Goal: Information Seeking & Learning: Learn about a topic

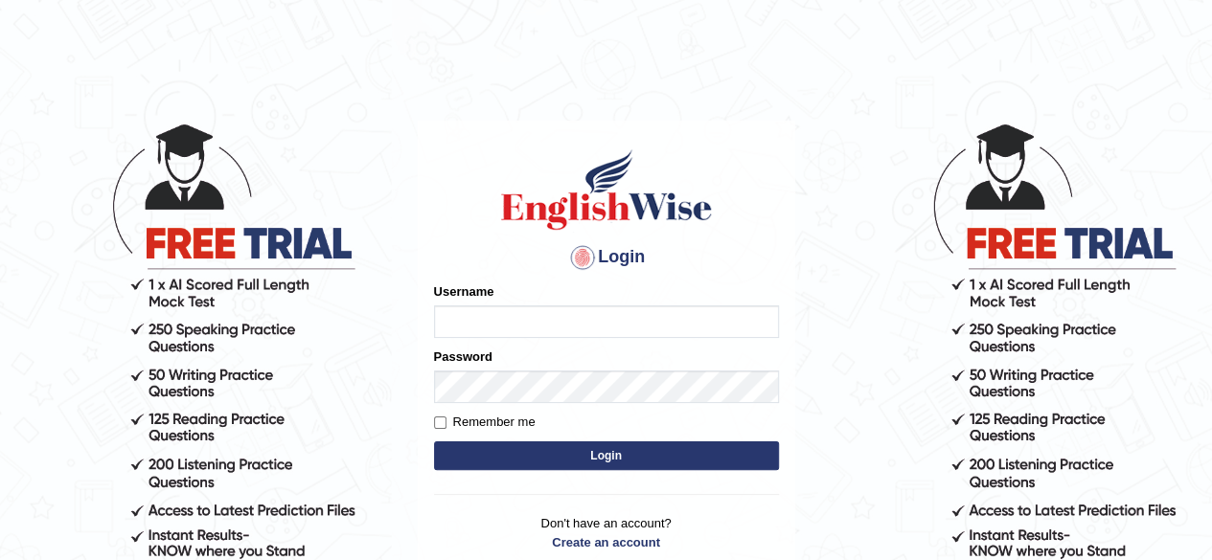
type input "0466127642"
click at [577, 457] on button "Login" at bounding box center [606, 456] width 345 height 29
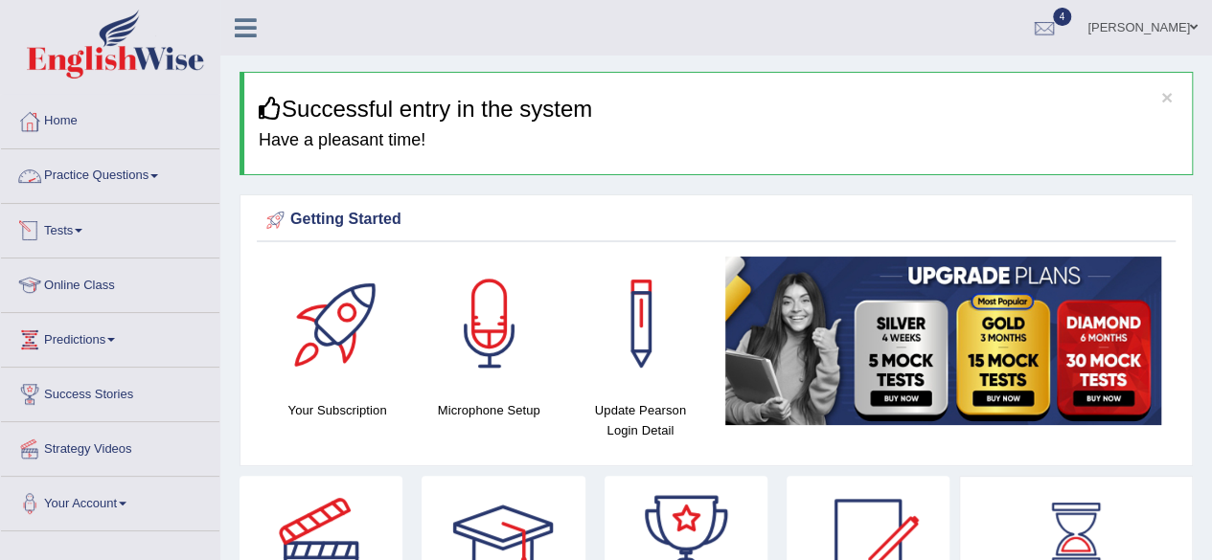
click at [128, 185] on link "Practice Questions" at bounding box center [110, 173] width 218 height 48
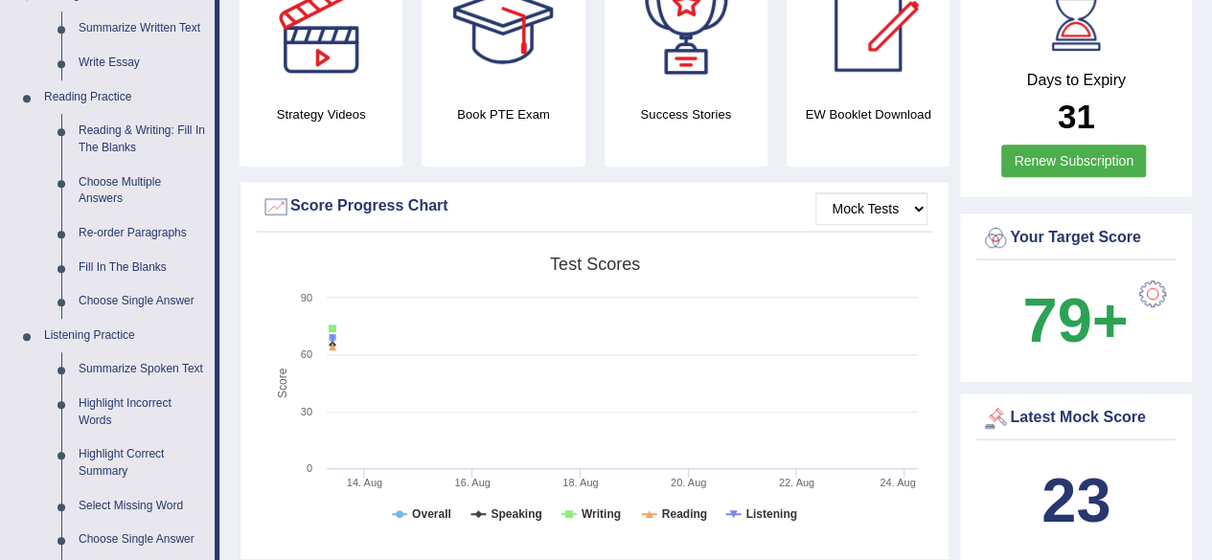
scroll to position [470, 0]
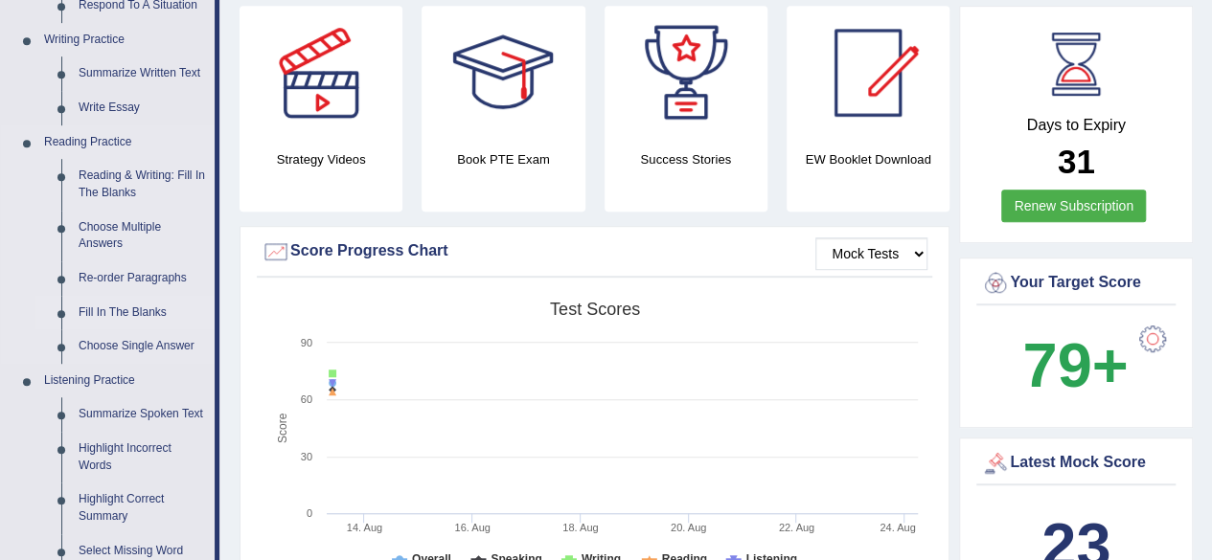
click at [95, 311] on link "Fill In The Blanks" at bounding box center [142, 313] width 145 height 34
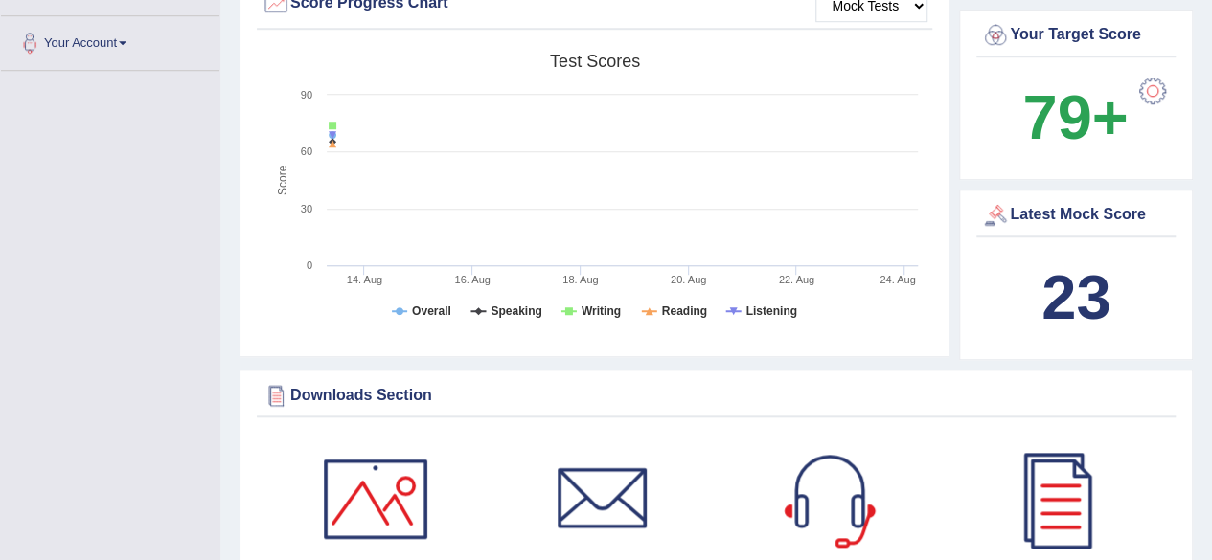
scroll to position [797, 0]
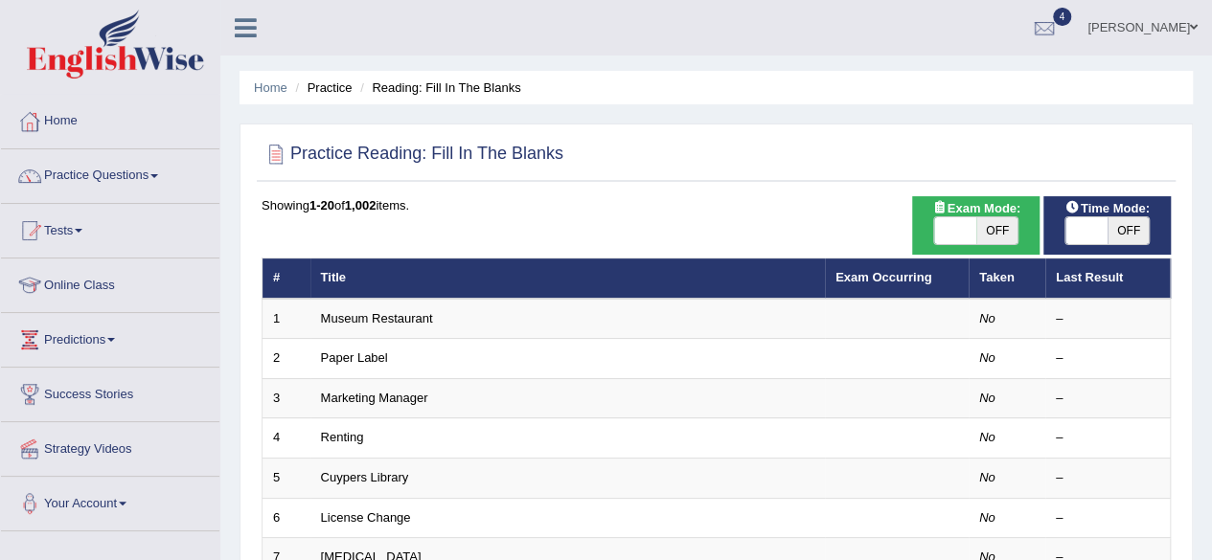
click at [1119, 236] on span "OFF" at bounding box center [1128, 230] width 42 height 27
checkbox input "true"
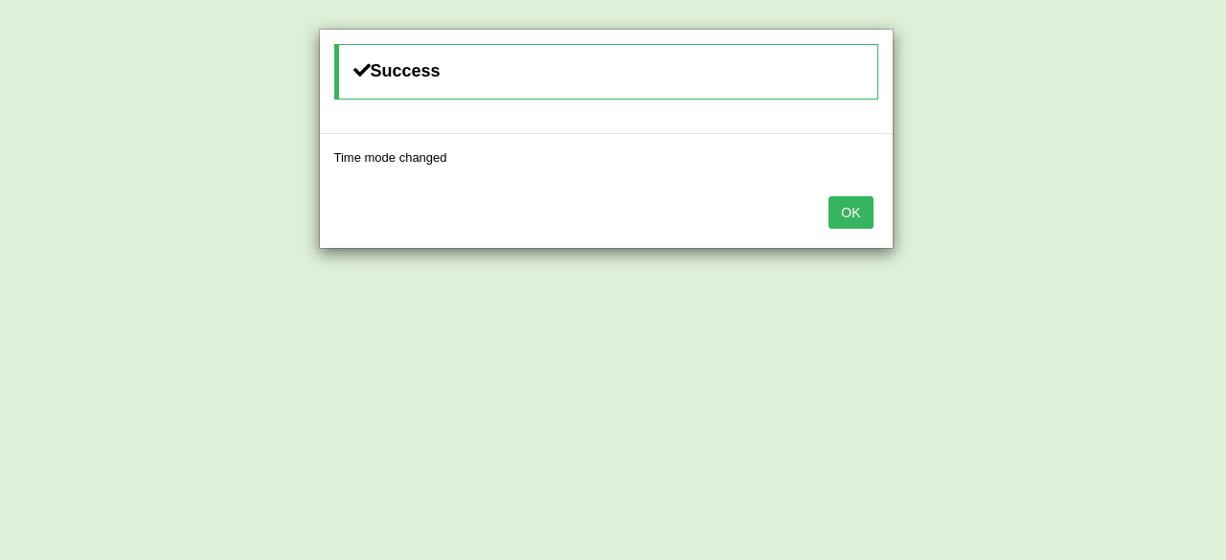
click at [861, 212] on button "OK" at bounding box center [851, 212] width 44 height 33
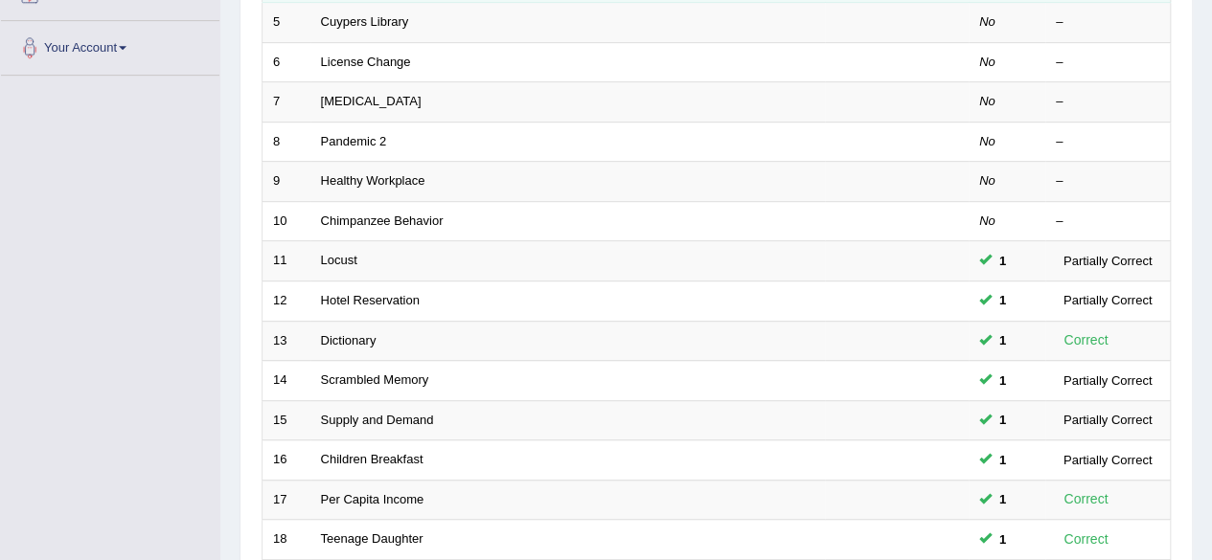
scroll to position [698, 0]
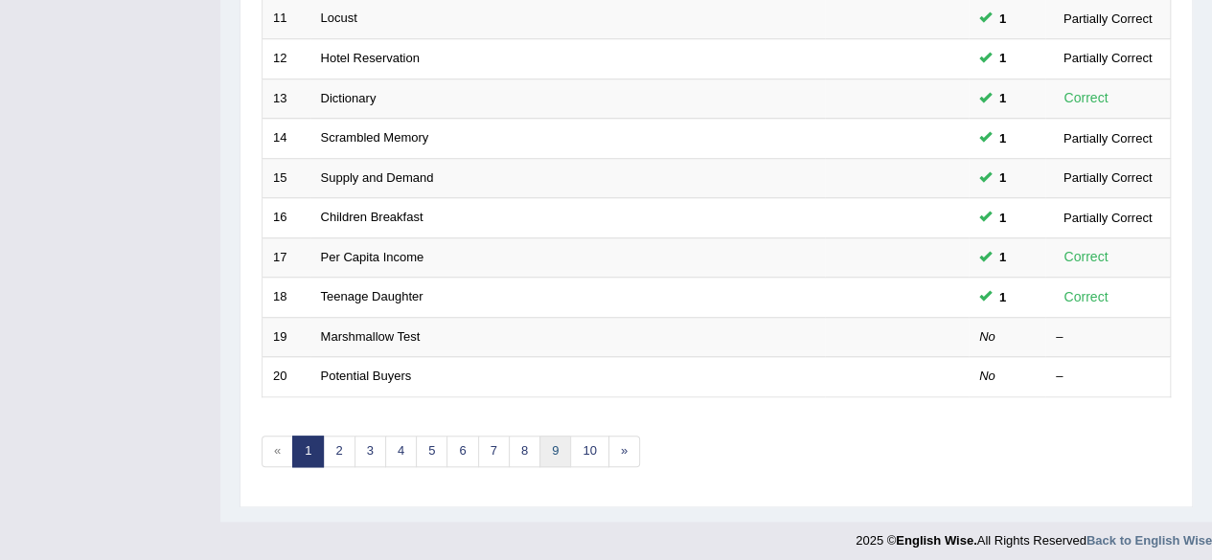
click at [558, 457] on link "9" at bounding box center [555, 452] width 32 height 32
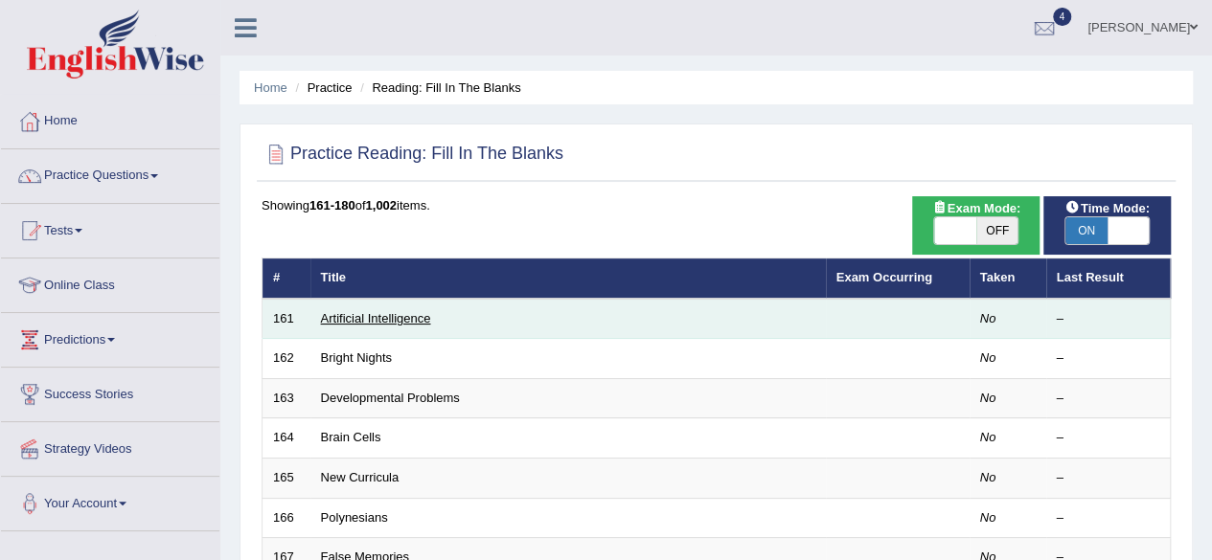
click at [347, 314] on link "Artificial Intelligence" at bounding box center [376, 318] width 110 height 14
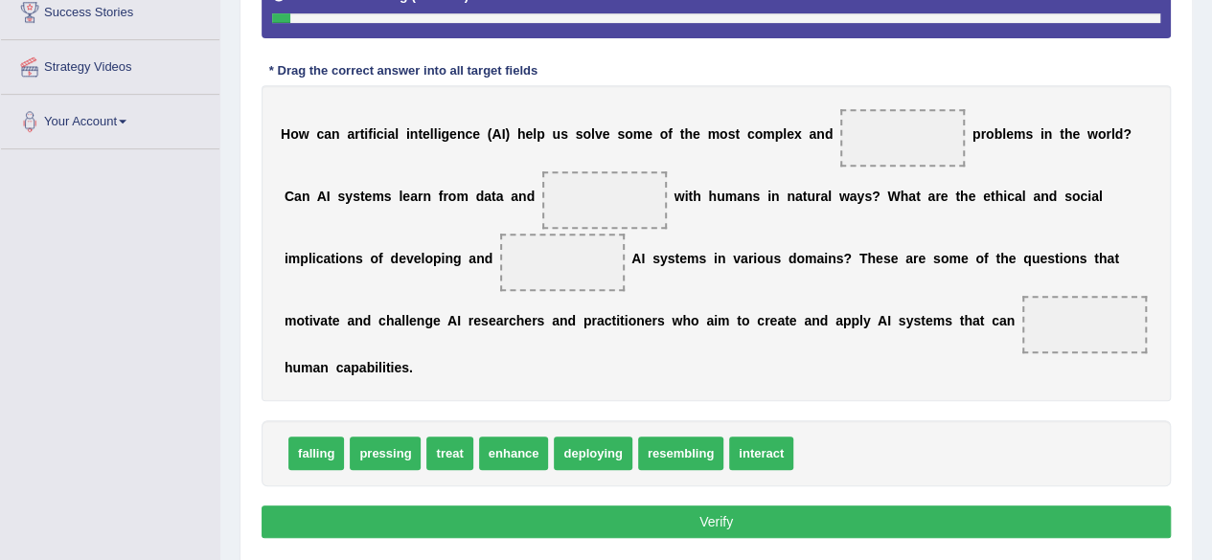
scroll to position [383, 0]
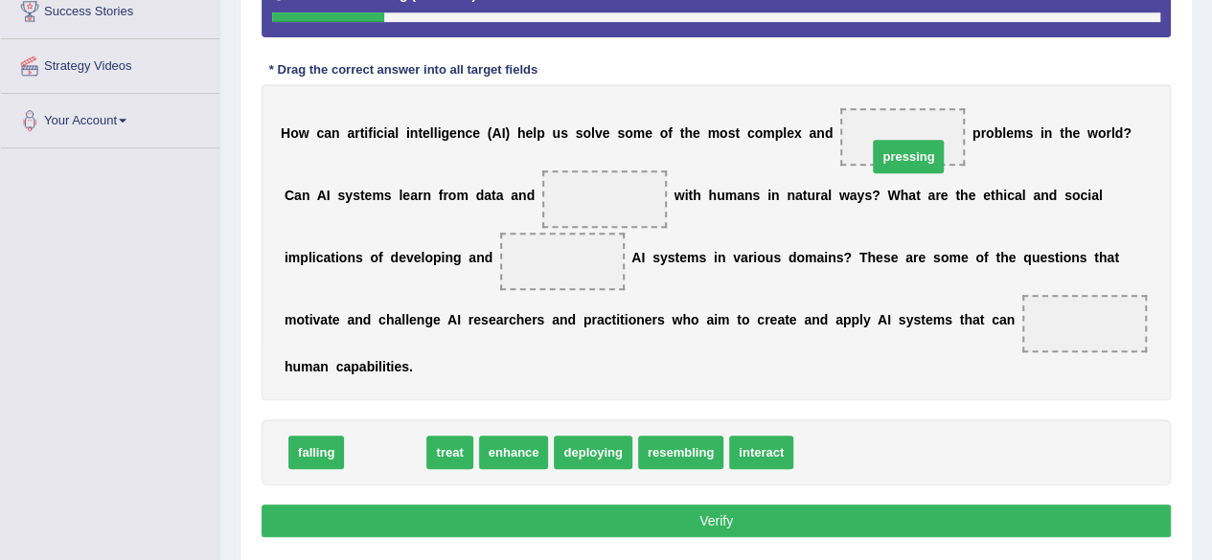
drag, startPoint x: 391, startPoint y: 453, endPoint x: 914, endPoint y: 157, distance: 601.0
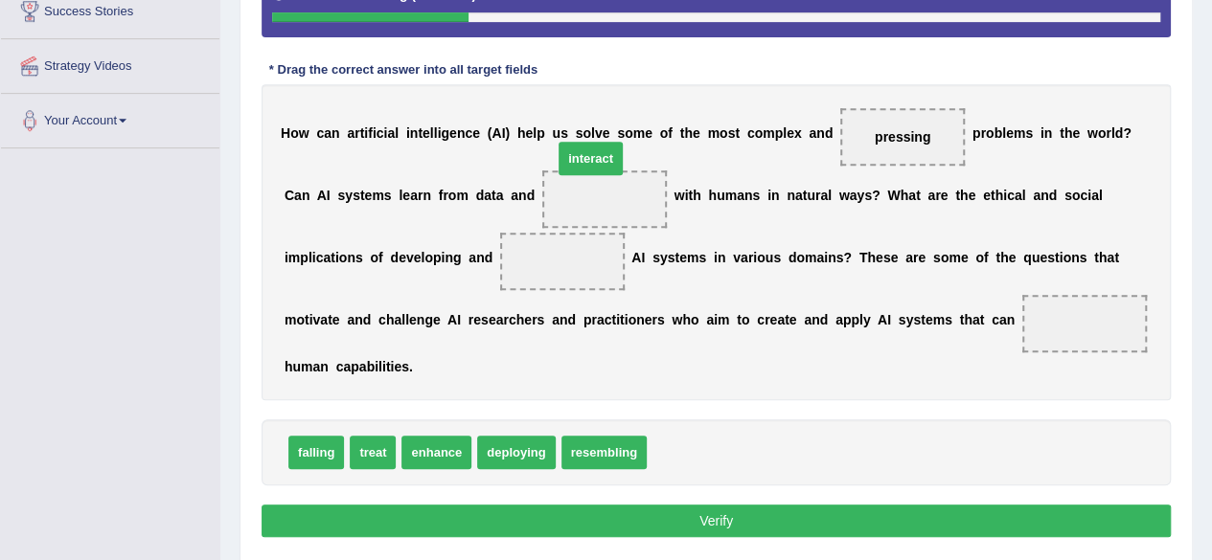
drag, startPoint x: 690, startPoint y: 451, endPoint x: 595, endPoint y: 159, distance: 307.2
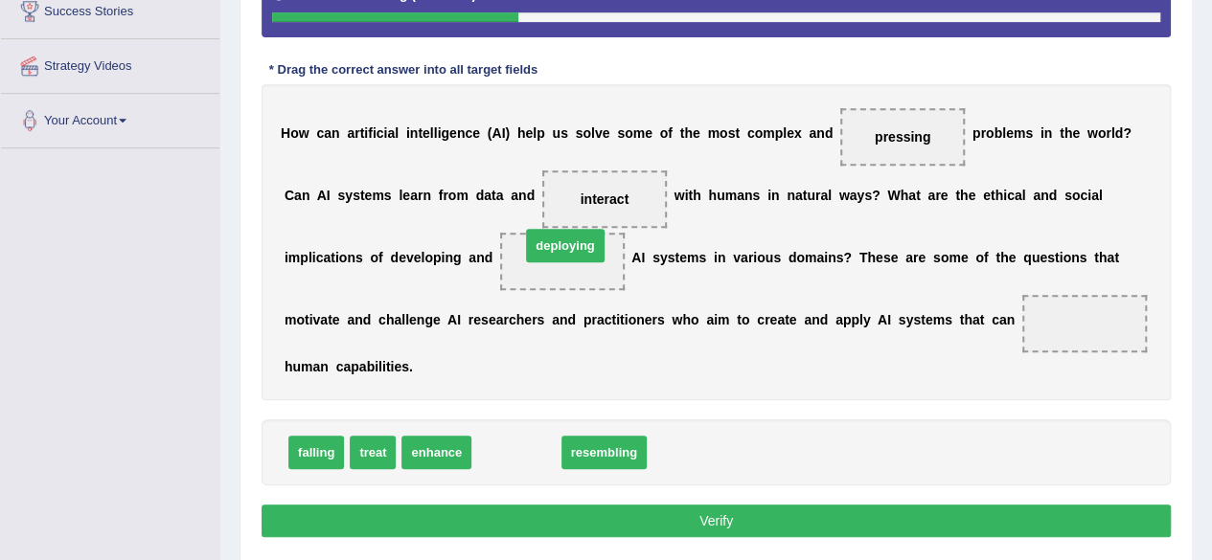
drag, startPoint x: 513, startPoint y: 451, endPoint x: 561, endPoint y: 247, distance: 209.6
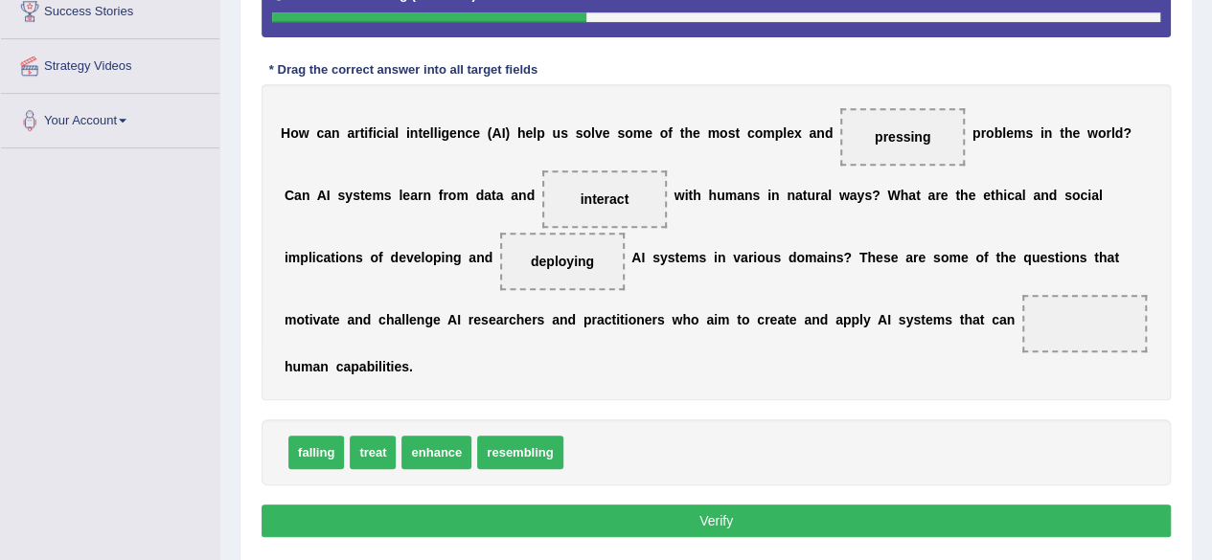
click at [511, 447] on span "resembling" at bounding box center [519, 453] width 85 height 34
drag, startPoint x: 431, startPoint y: 449, endPoint x: 1086, endPoint y: 328, distance: 666.5
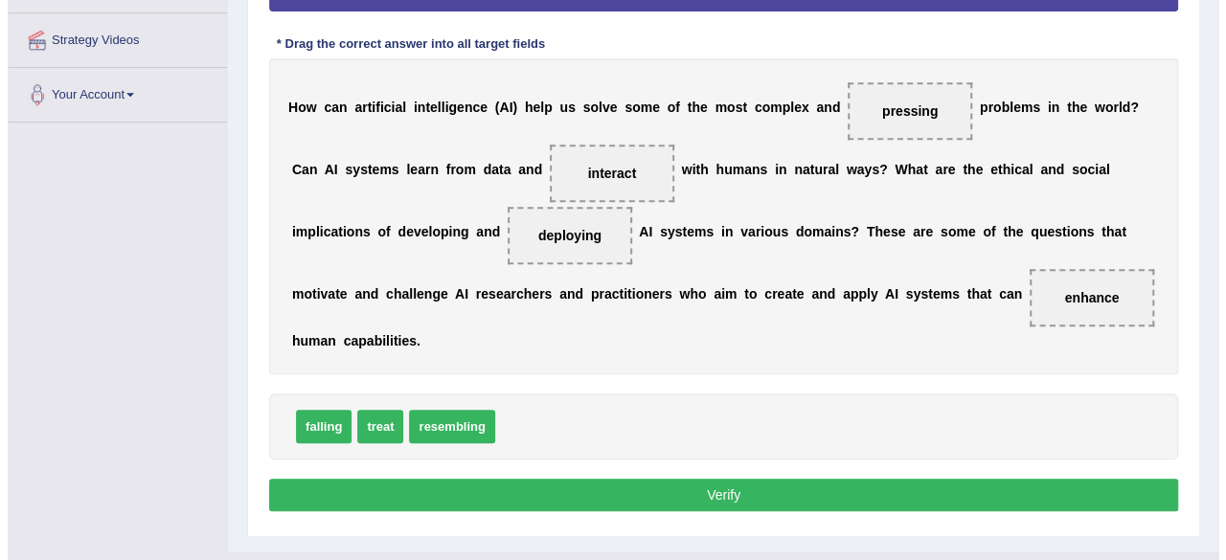
scroll to position [407, 0]
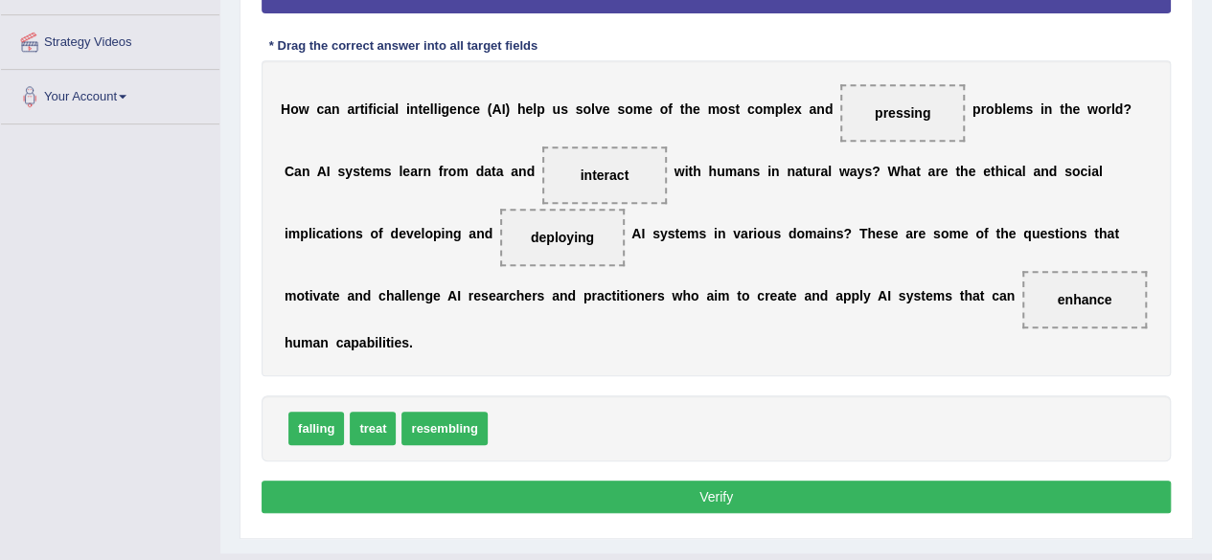
click at [639, 499] on button "Verify" at bounding box center [716, 497] width 909 height 33
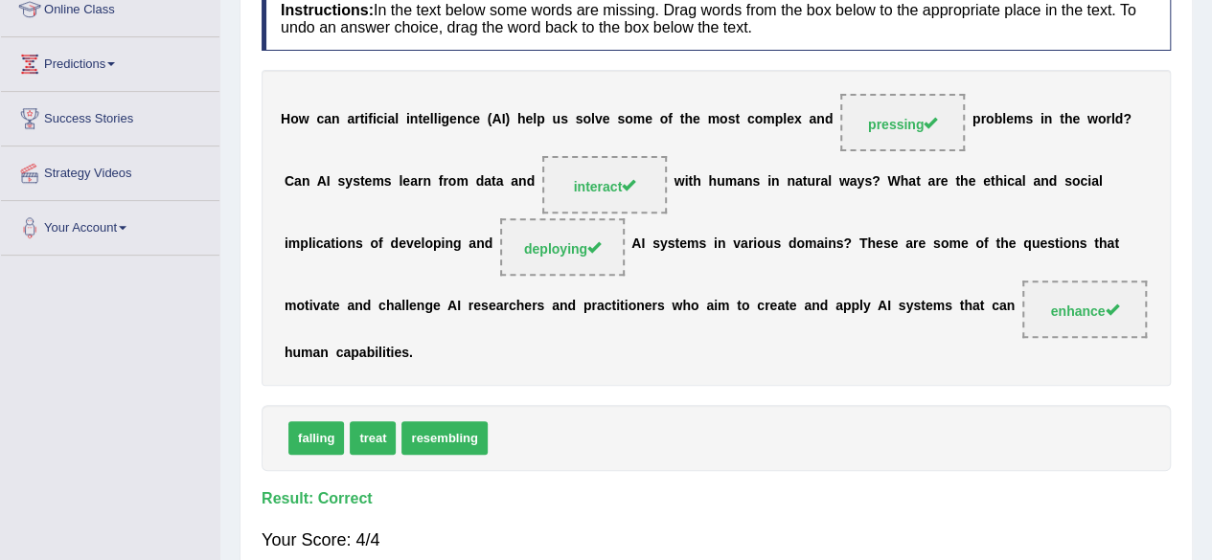
scroll to position [196, 0]
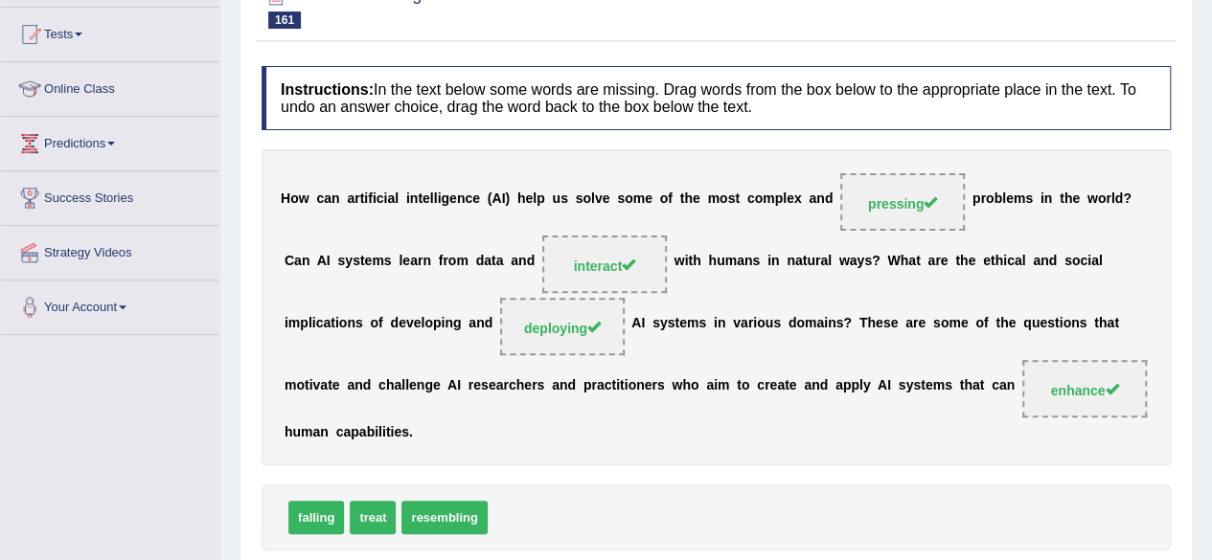
click at [749, 478] on div "Instructions: In the text below some words are missing. Drag words from the box…" at bounding box center [716, 358] width 919 height 602
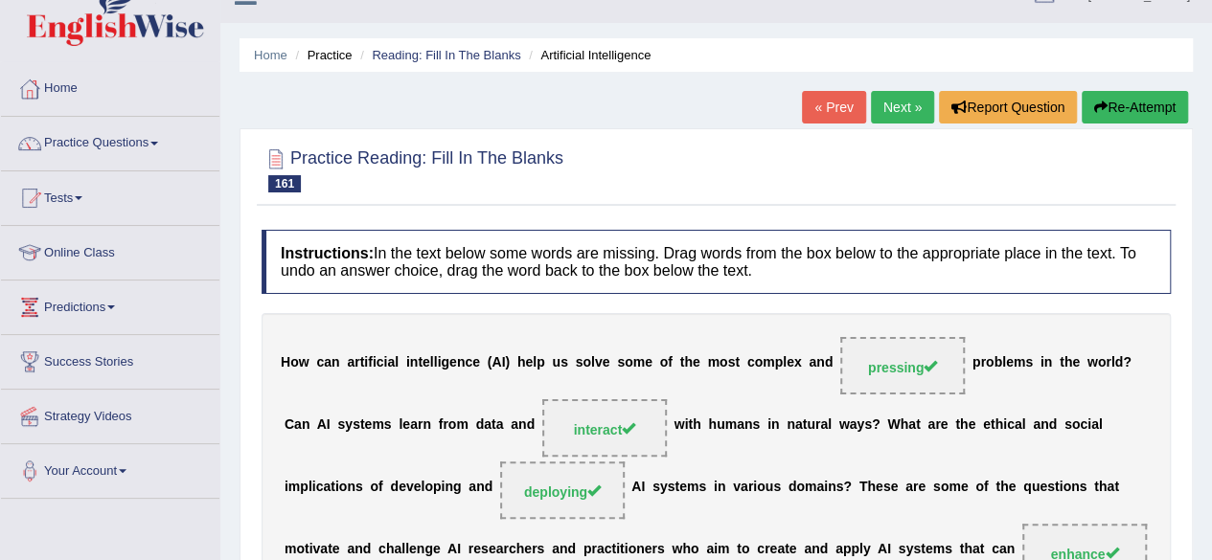
scroll to position [32, 0]
click at [889, 111] on link "Next »" at bounding box center [902, 108] width 63 height 33
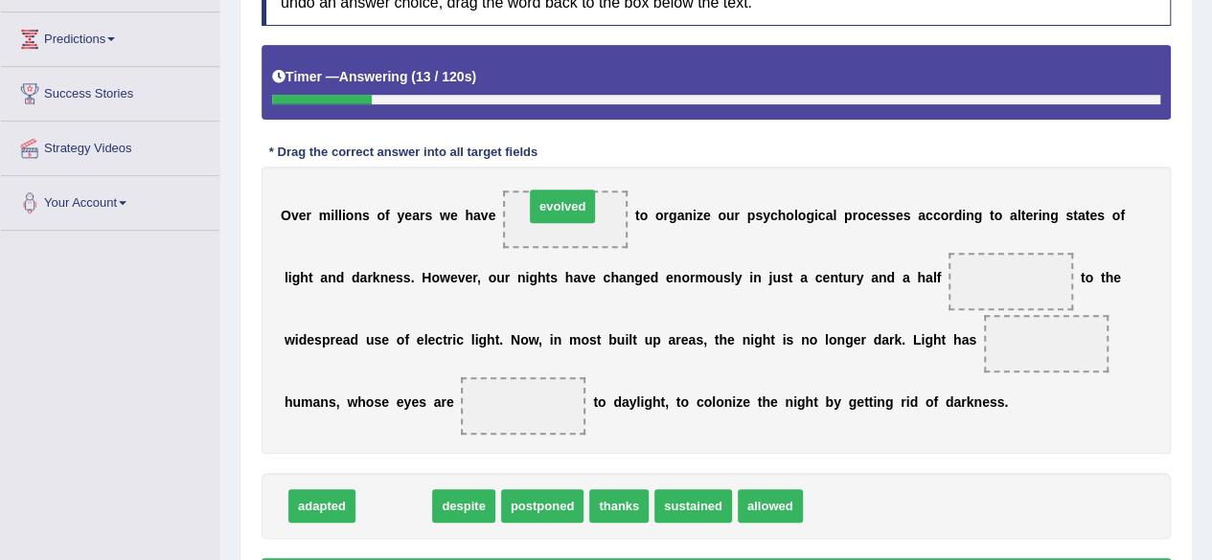
drag, startPoint x: 377, startPoint y: 508, endPoint x: 543, endPoint y: 213, distance: 338.4
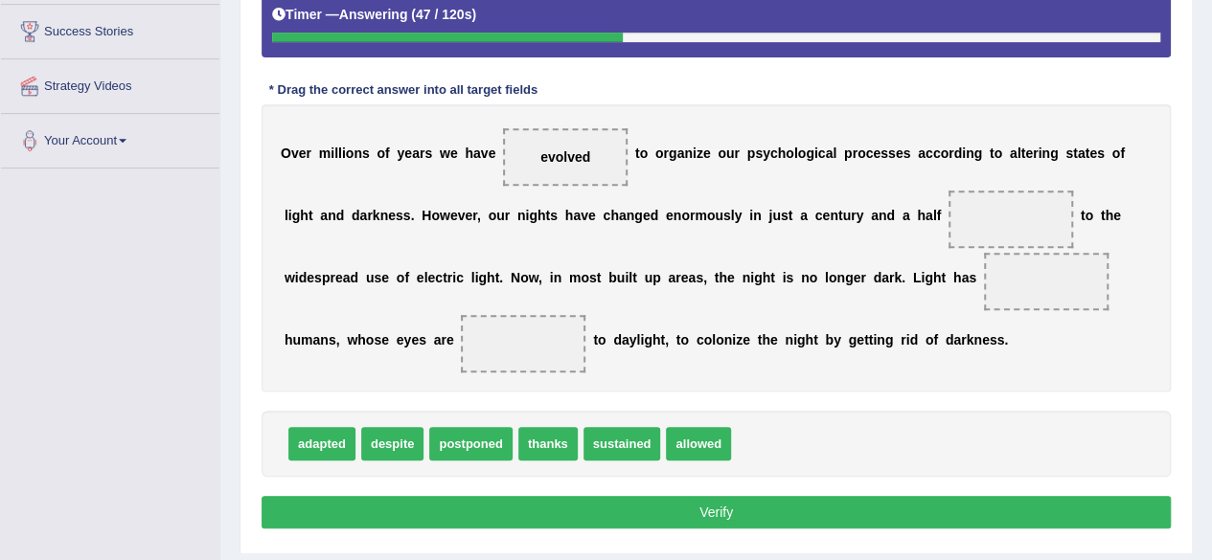
scroll to position [364, 0]
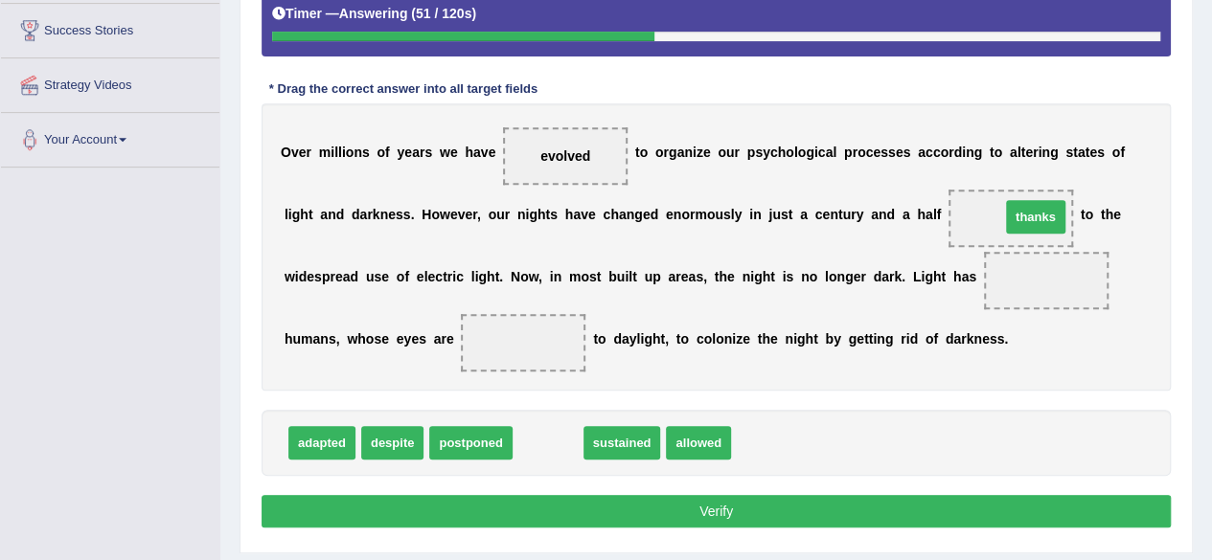
drag, startPoint x: 534, startPoint y: 447, endPoint x: 1004, endPoint y: 226, distance: 519.8
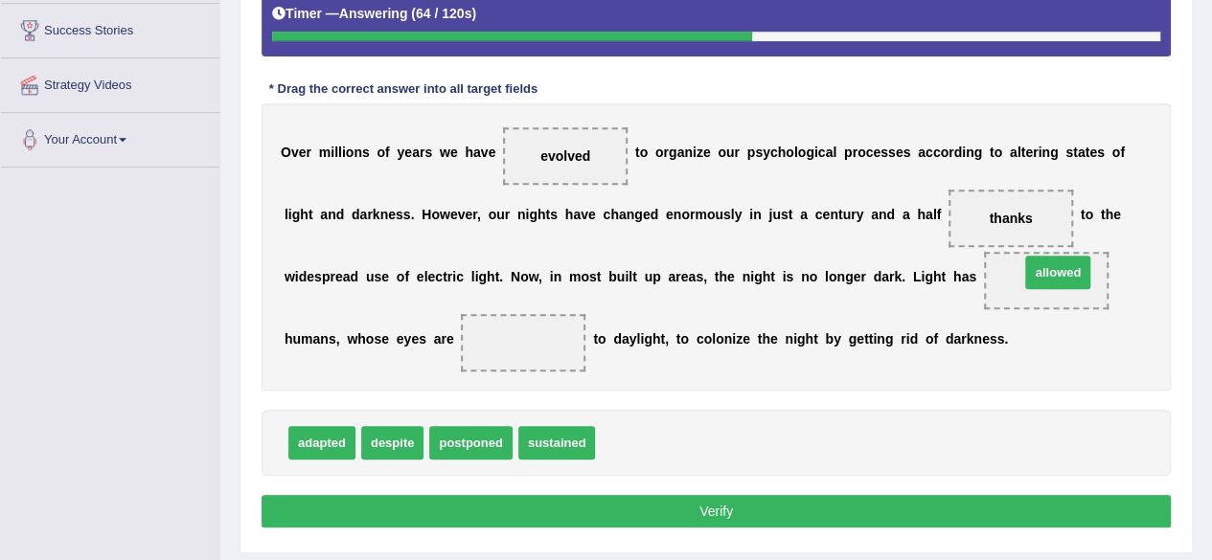
drag, startPoint x: 629, startPoint y: 440, endPoint x: 1040, endPoint y: 271, distance: 444.2
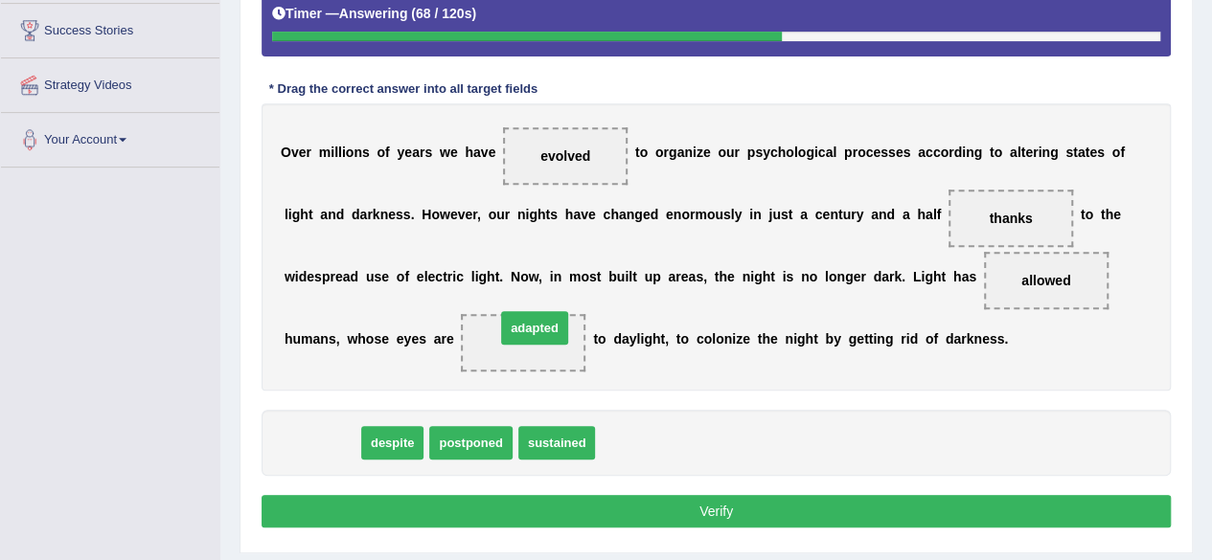
drag, startPoint x: 316, startPoint y: 440, endPoint x: 538, endPoint y: 325, distance: 250.2
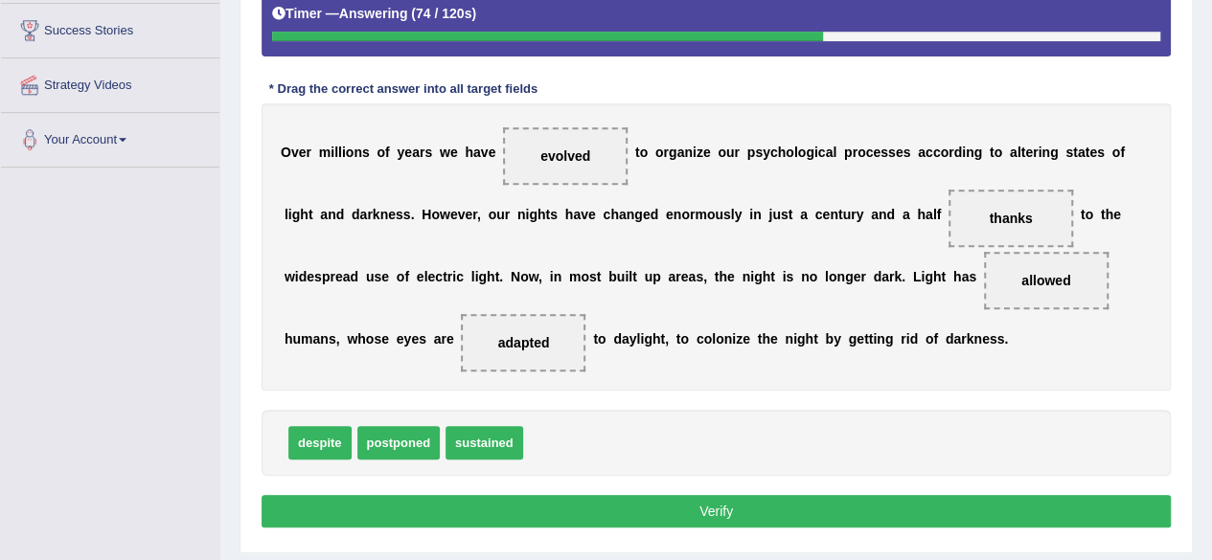
click at [700, 513] on button "Verify" at bounding box center [716, 511] width 909 height 33
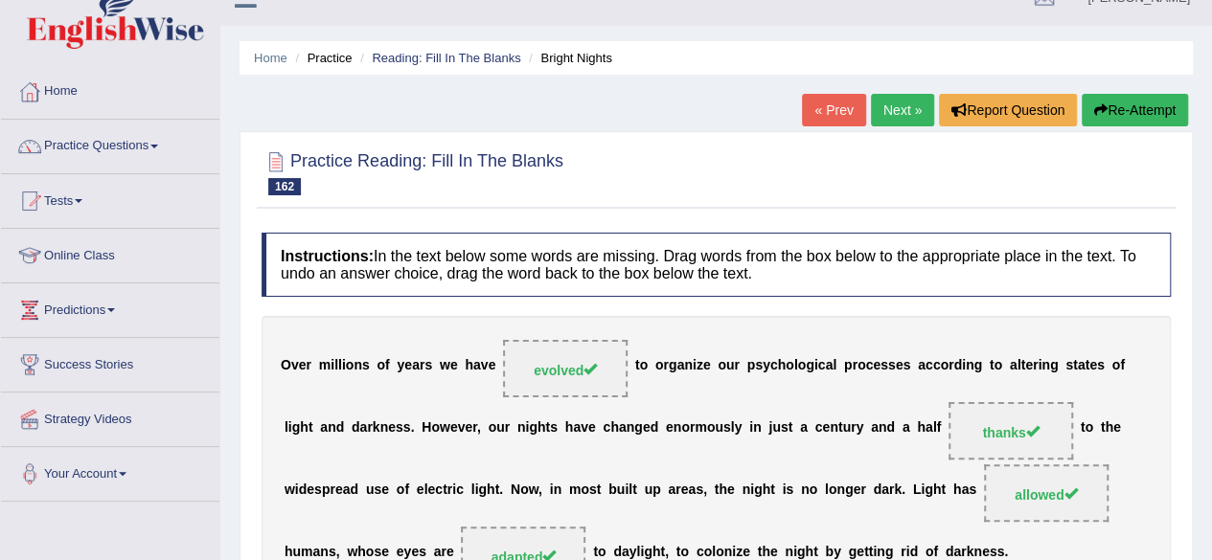
scroll to position [25, 0]
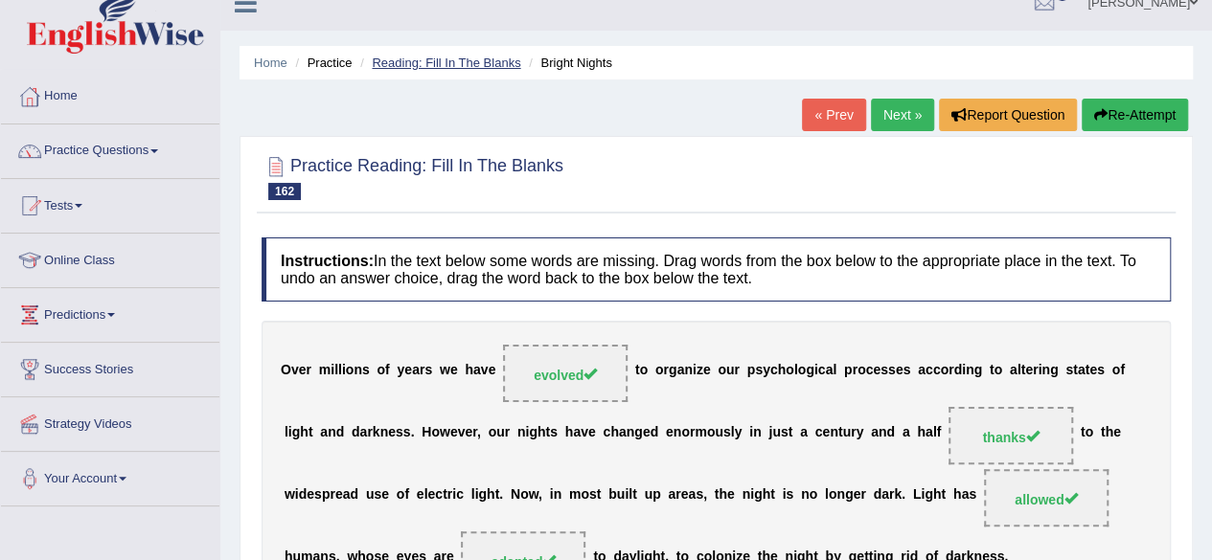
click at [466, 57] on link "Reading: Fill In The Blanks" at bounding box center [446, 63] width 148 height 14
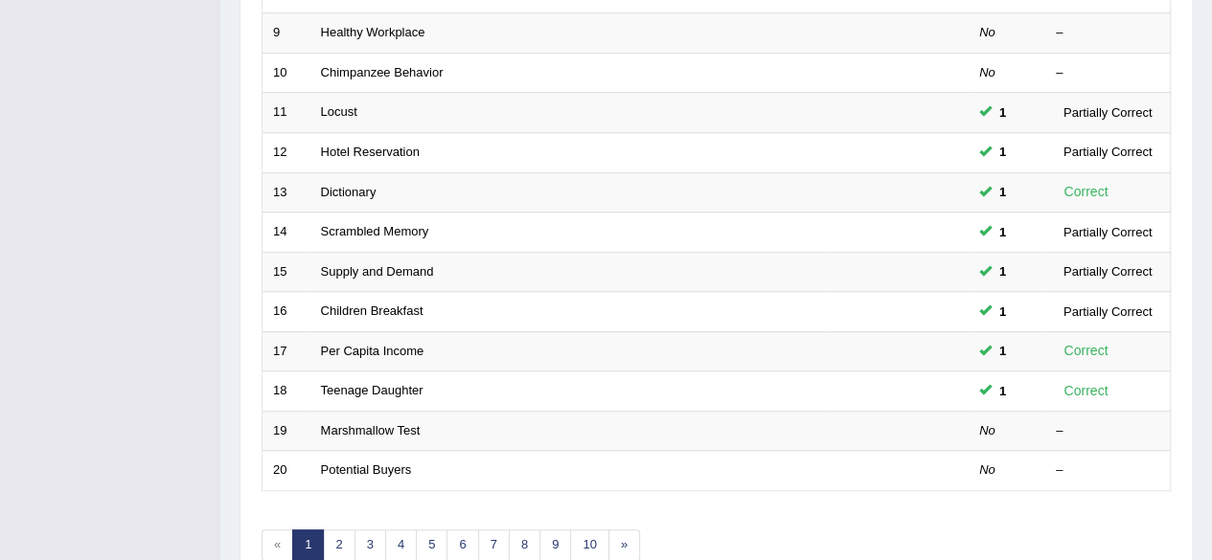
scroll to position [680, 0]
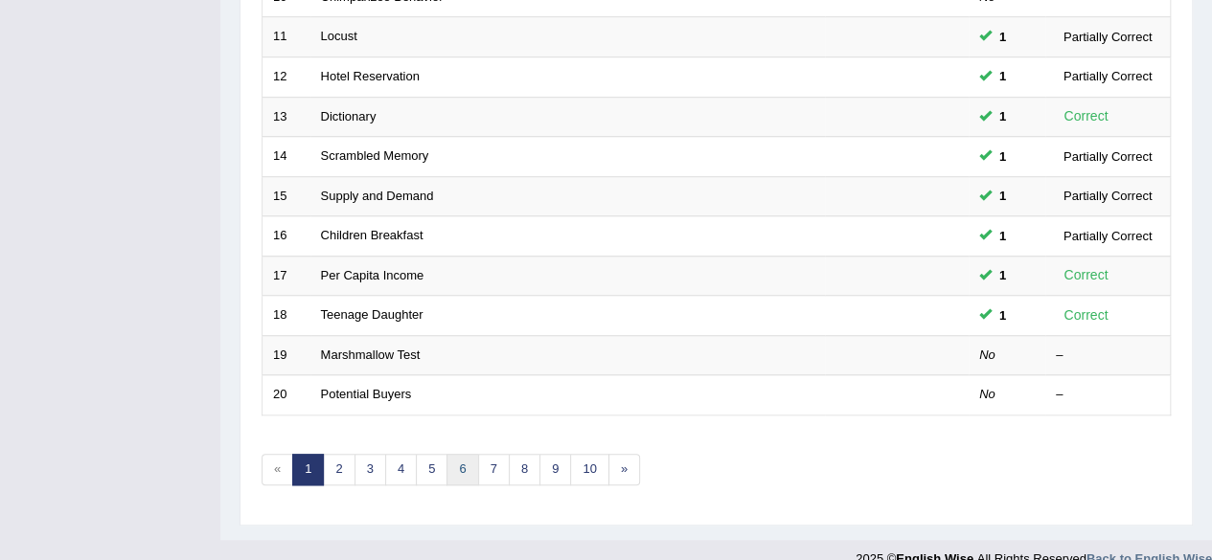
click at [454, 461] on link "6" at bounding box center [462, 470] width 32 height 32
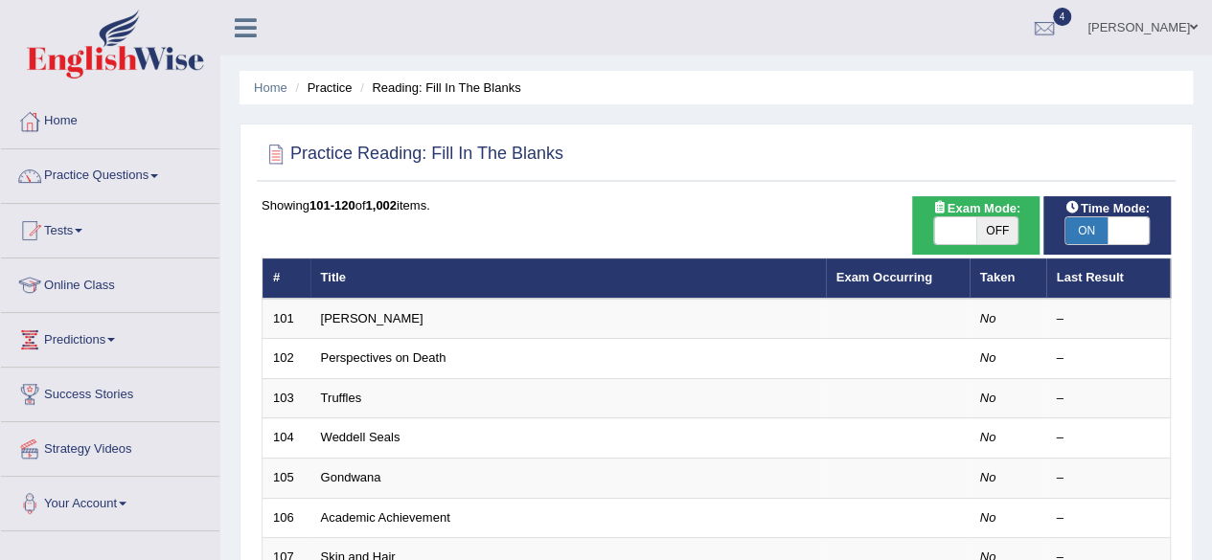
click at [454, 461] on td "Gondwana" at bounding box center [567, 479] width 515 height 40
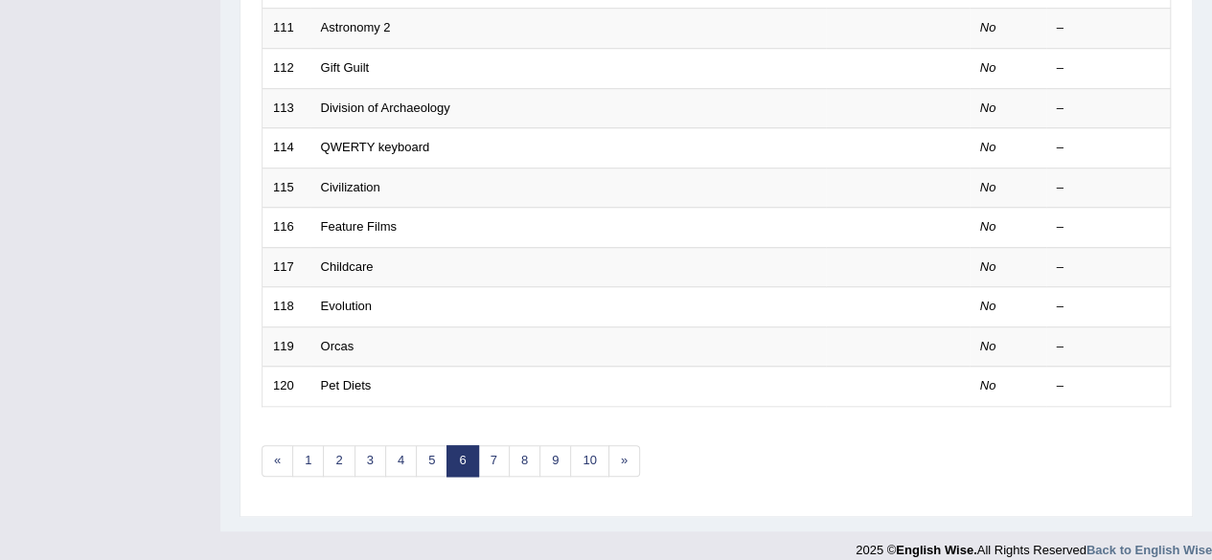
scroll to position [698, 0]
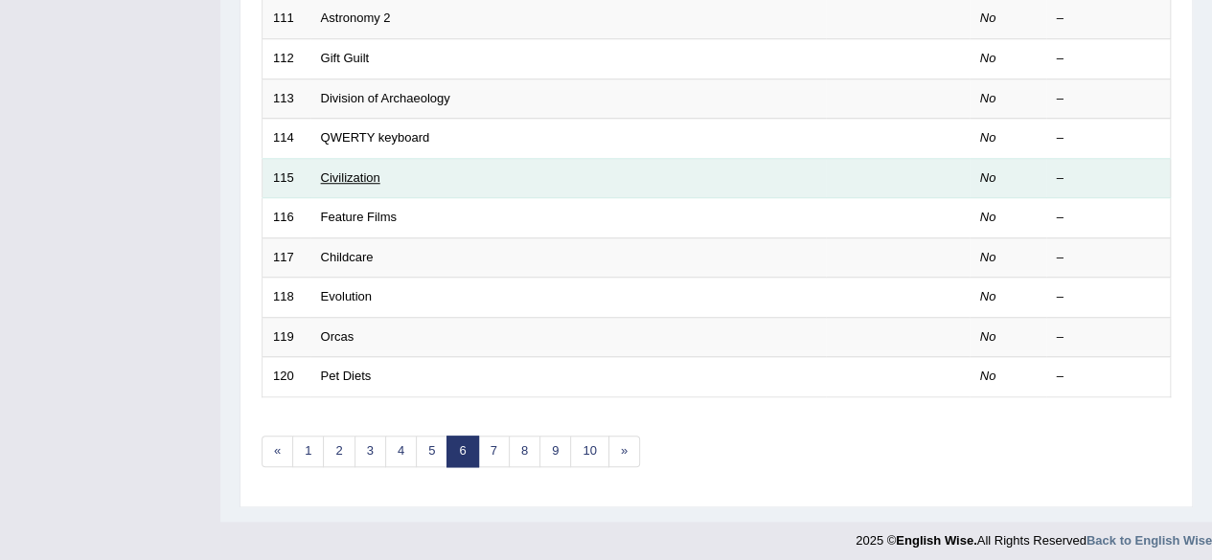
click at [341, 171] on link "Civilization" at bounding box center [350, 178] width 59 height 14
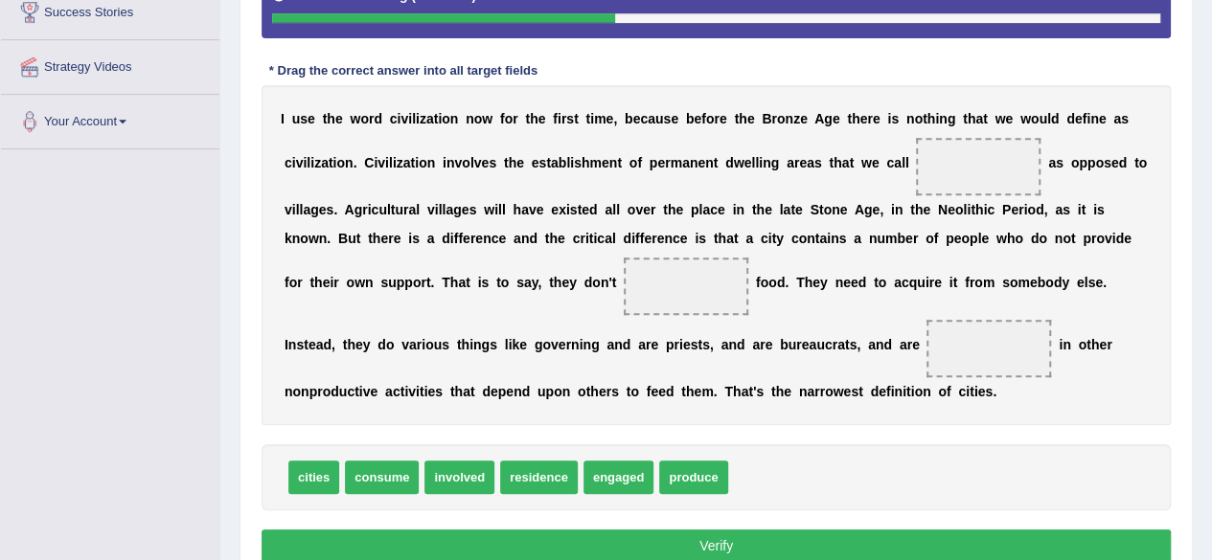
scroll to position [381, 0]
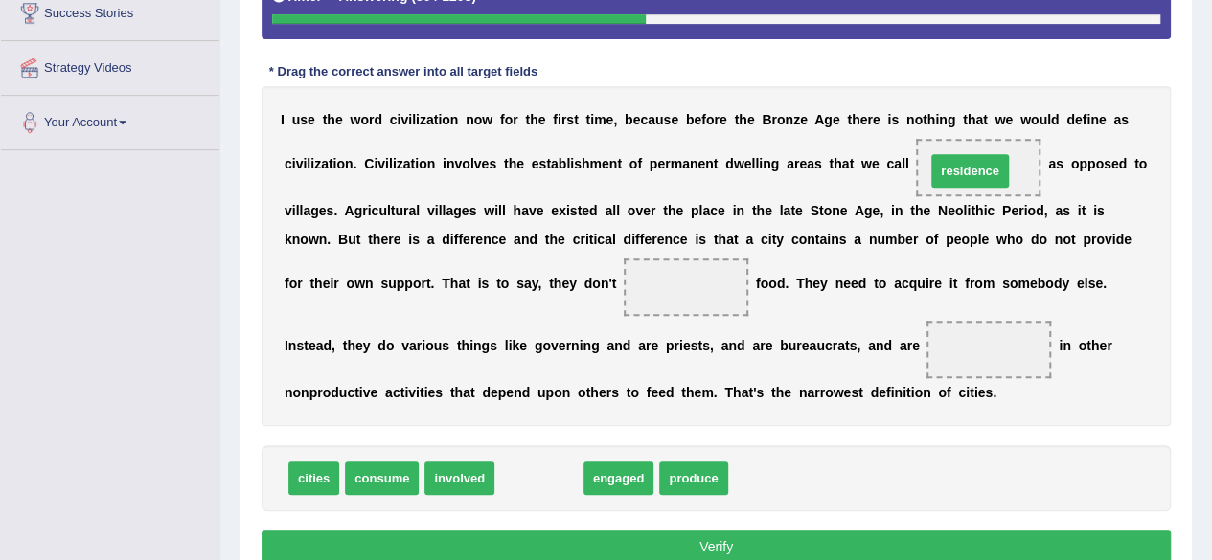
drag, startPoint x: 547, startPoint y: 475, endPoint x: 978, endPoint y: 168, distance: 529.5
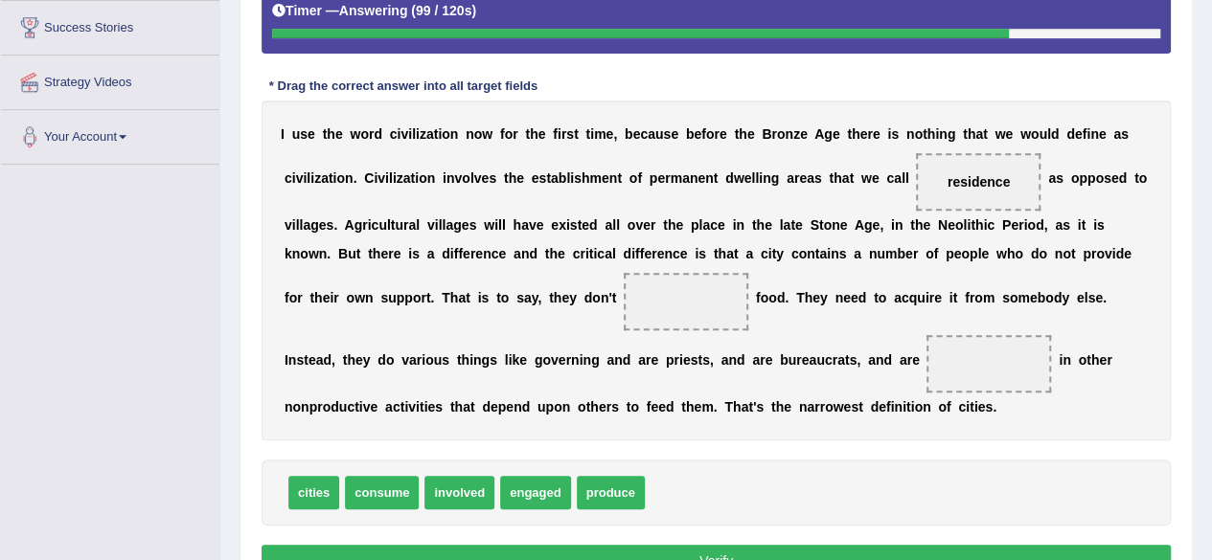
scroll to position [366, 0]
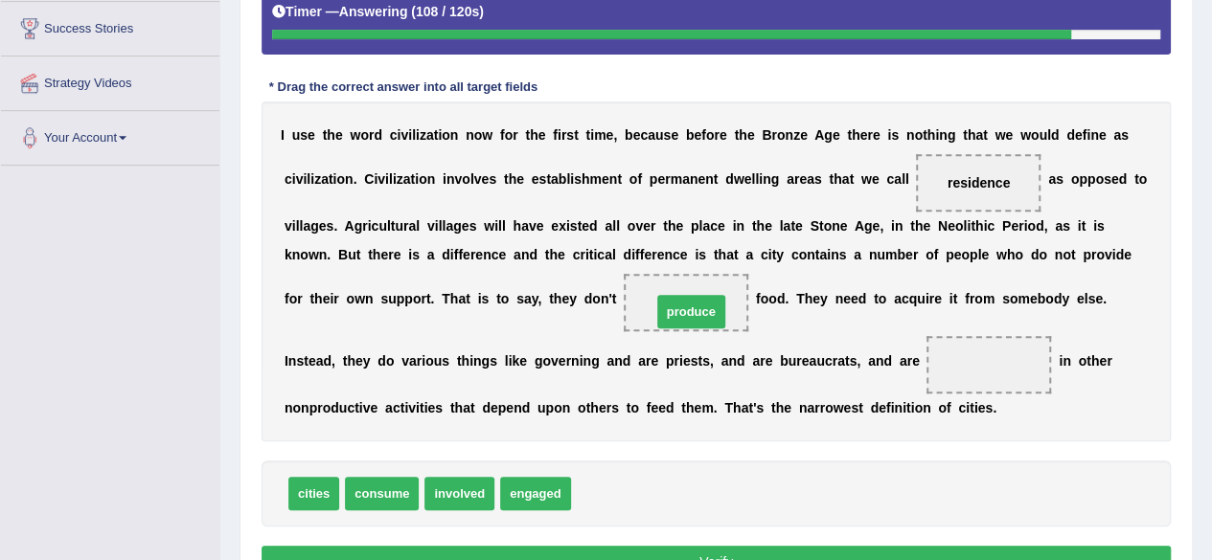
drag, startPoint x: 598, startPoint y: 491, endPoint x: 688, endPoint y: 293, distance: 217.8
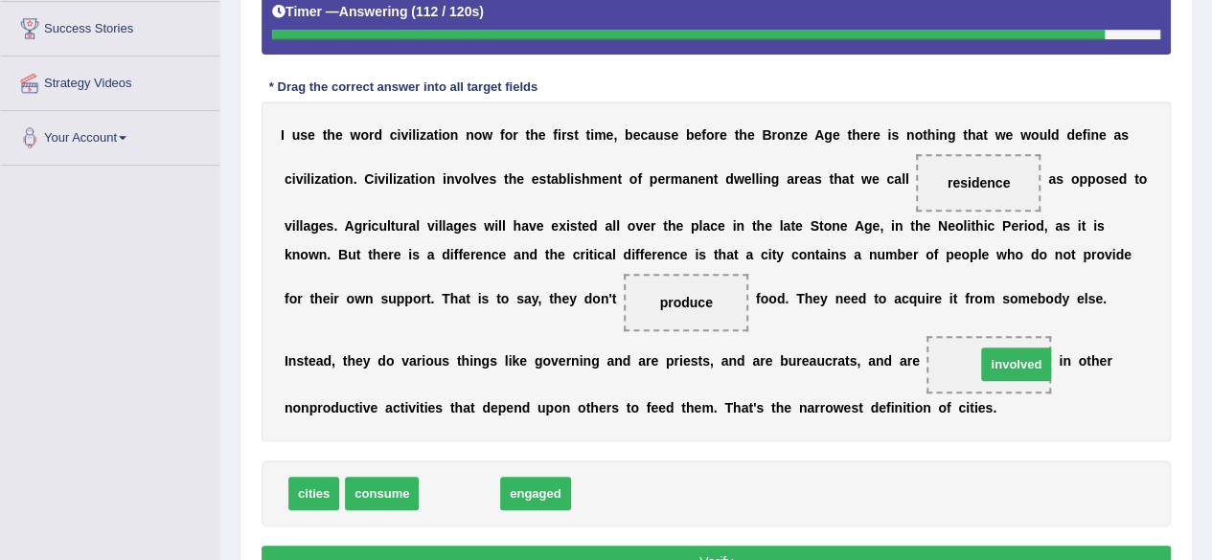
drag, startPoint x: 436, startPoint y: 490, endPoint x: 992, endPoint y: 360, distance: 571.4
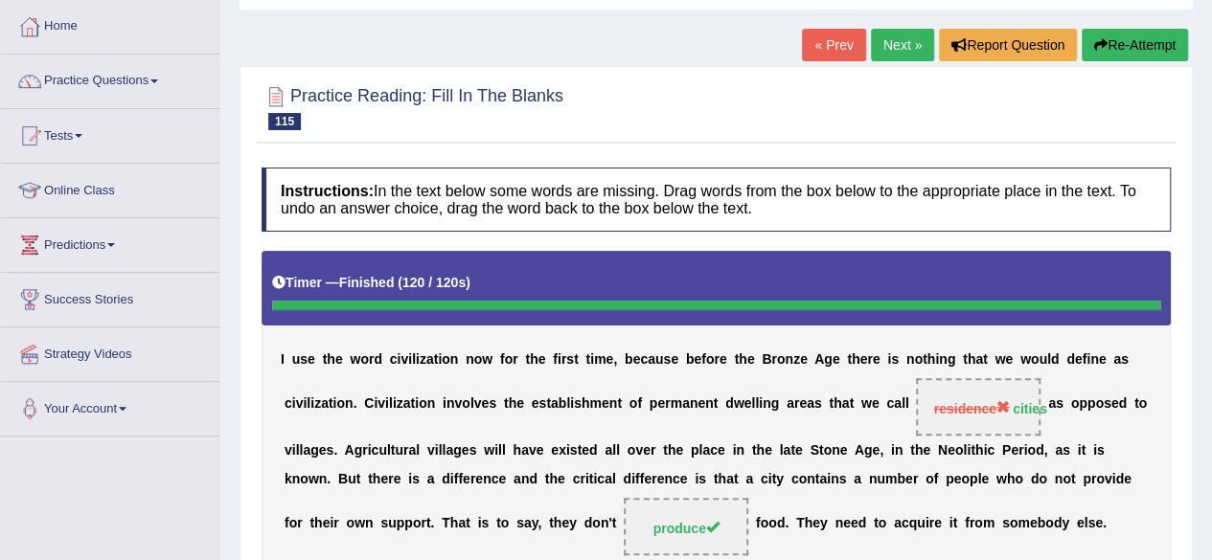
scroll to position [94, 0]
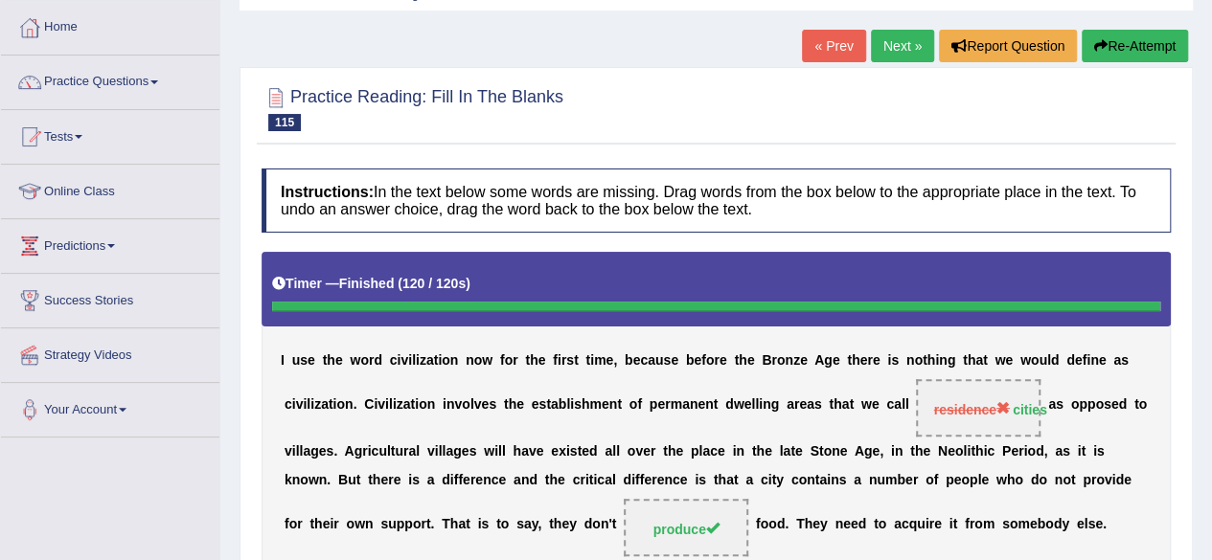
click at [891, 48] on link "Next »" at bounding box center [902, 46] width 63 height 33
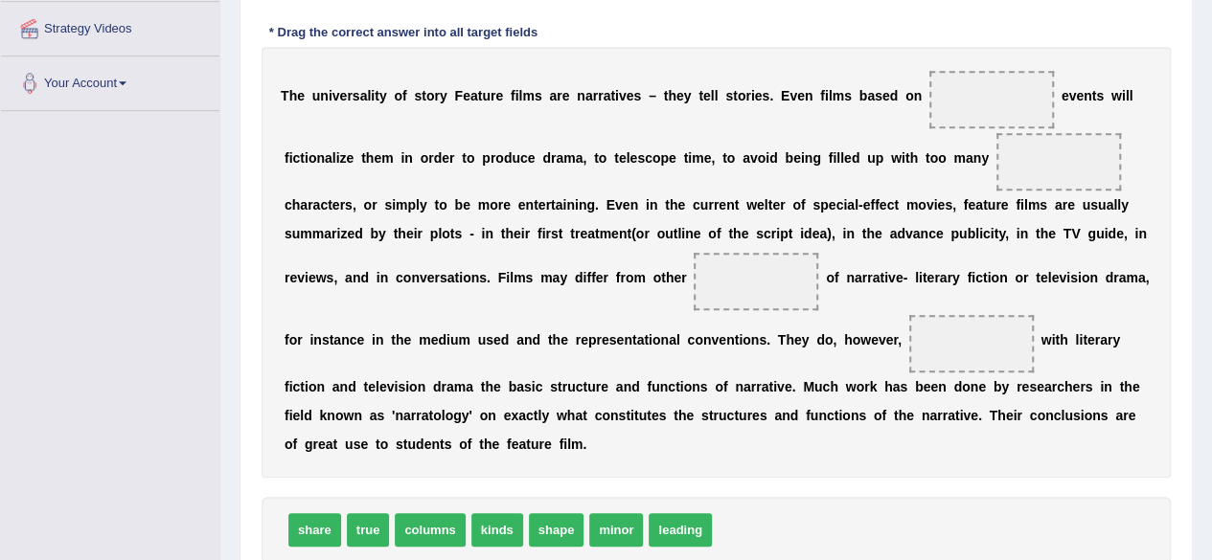
scroll to position [420, 0]
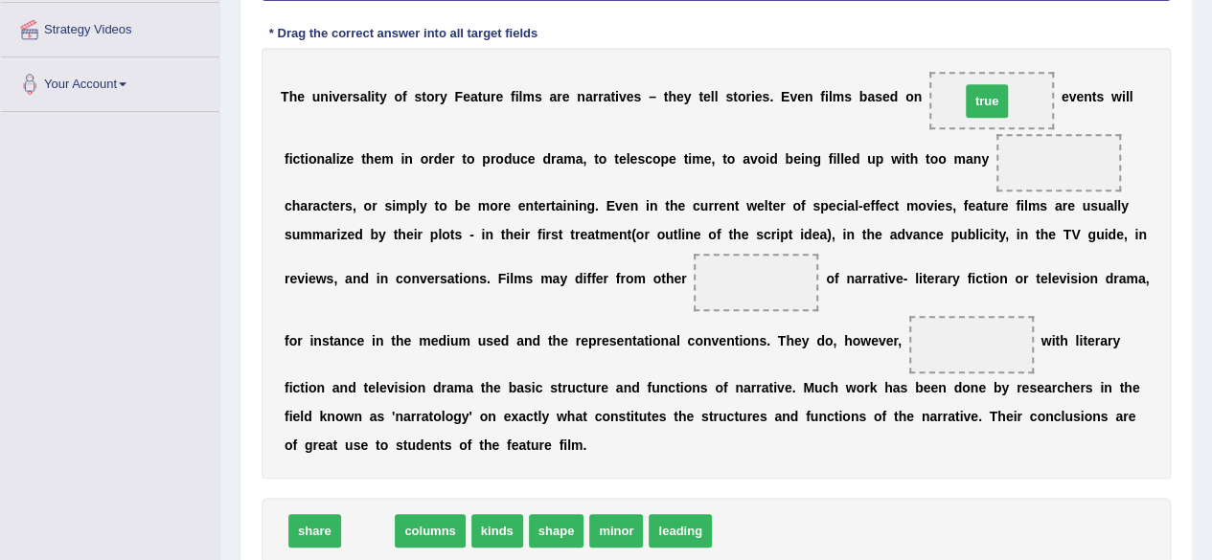
drag, startPoint x: 374, startPoint y: 529, endPoint x: 1001, endPoint y: 92, distance: 764.6
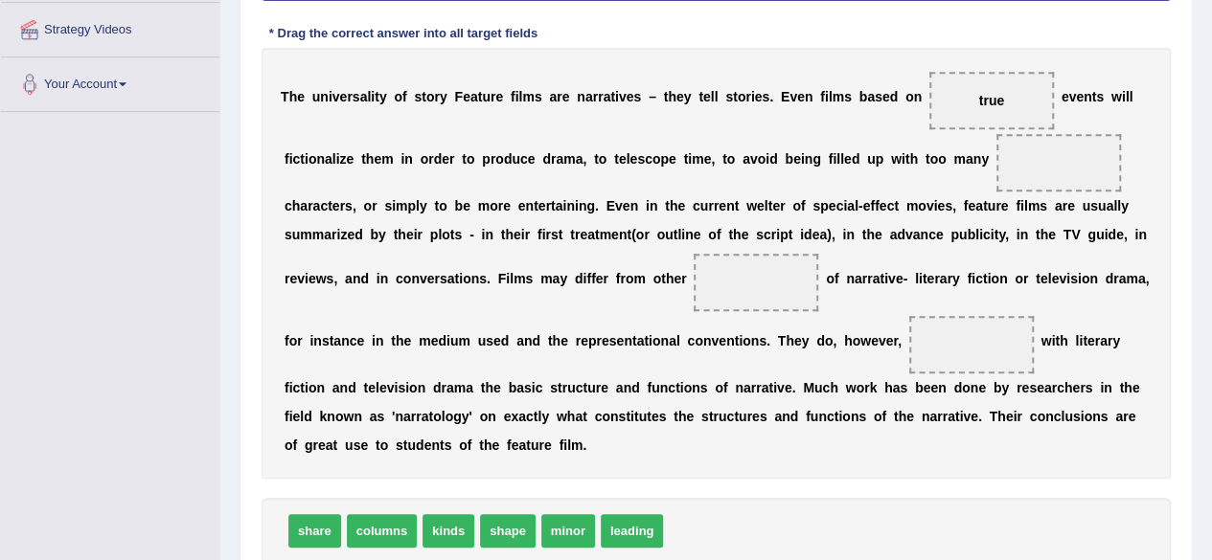
click at [904, 181] on div "T h e u n i v e r s a l i t y o f s t o r y F e a t u r e f i l m s a r e n a r…" at bounding box center [716, 263] width 909 height 431
drag, startPoint x: 569, startPoint y: 528, endPoint x: 1081, endPoint y: 163, distance: 628.4
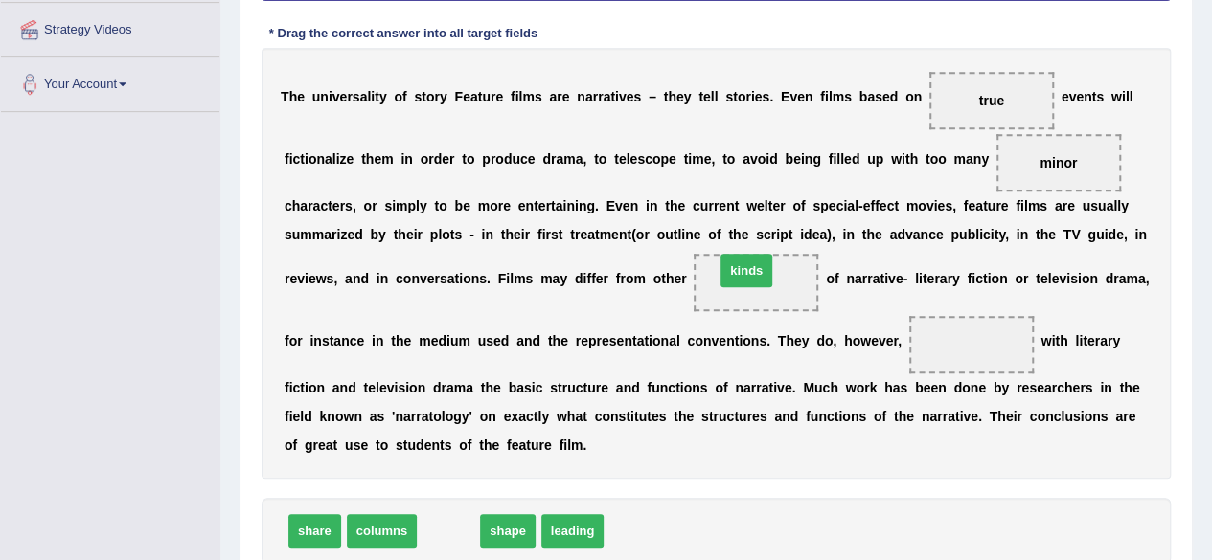
drag, startPoint x: 447, startPoint y: 522, endPoint x: 761, endPoint y: 266, distance: 404.4
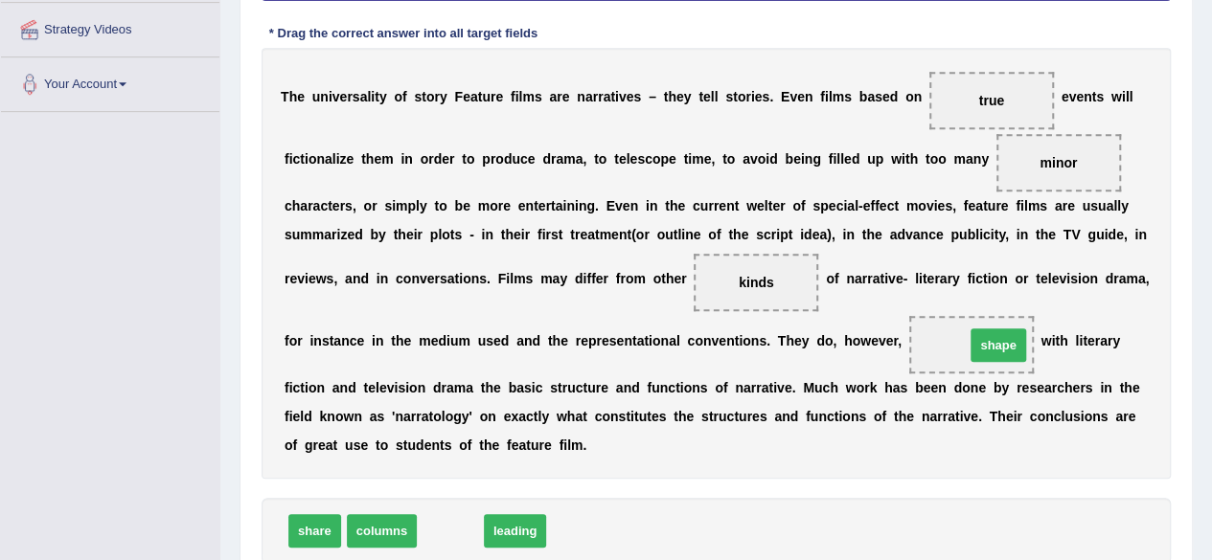
drag, startPoint x: 450, startPoint y: 523, endPoint x: 989, endPoint y: 341, distance: 568.3
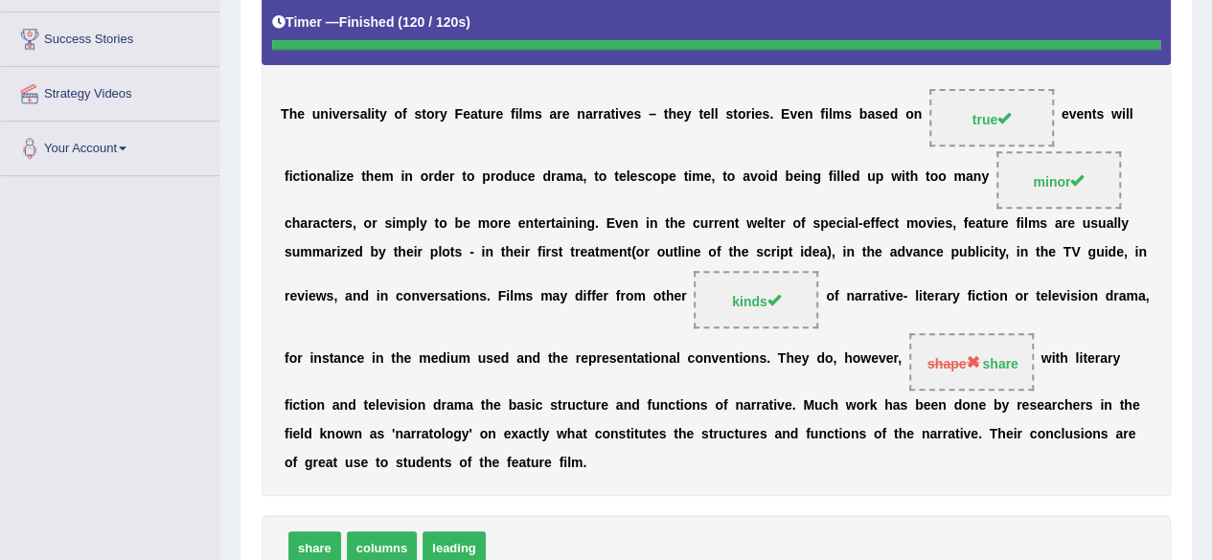
scroll to position [354, 0]
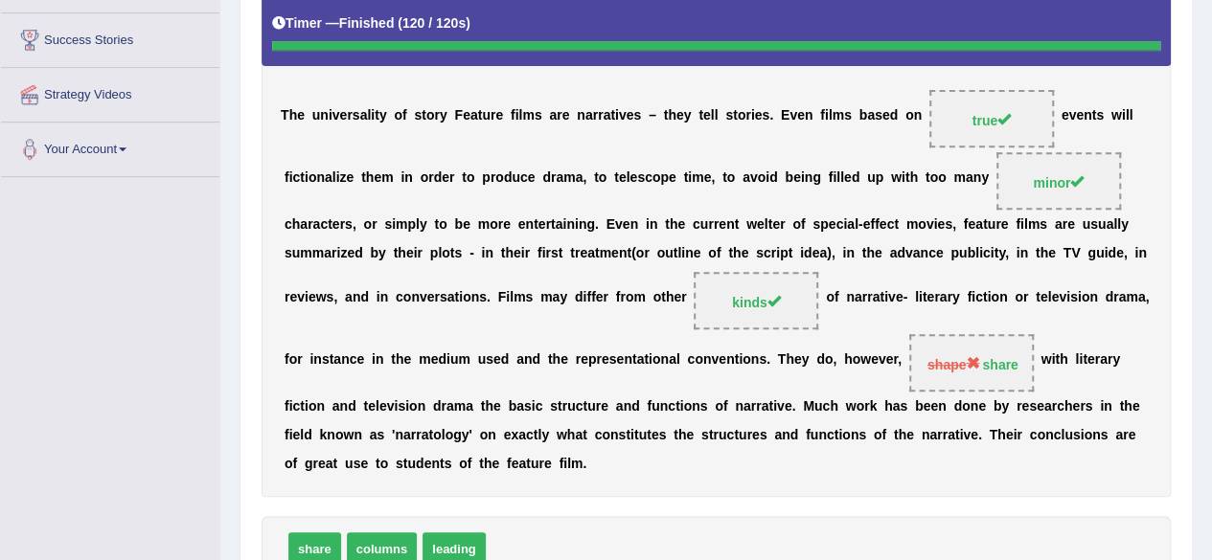
click at [812, 526] on div "share columns leading" at bounding box center [716, 549] width 909 height 66
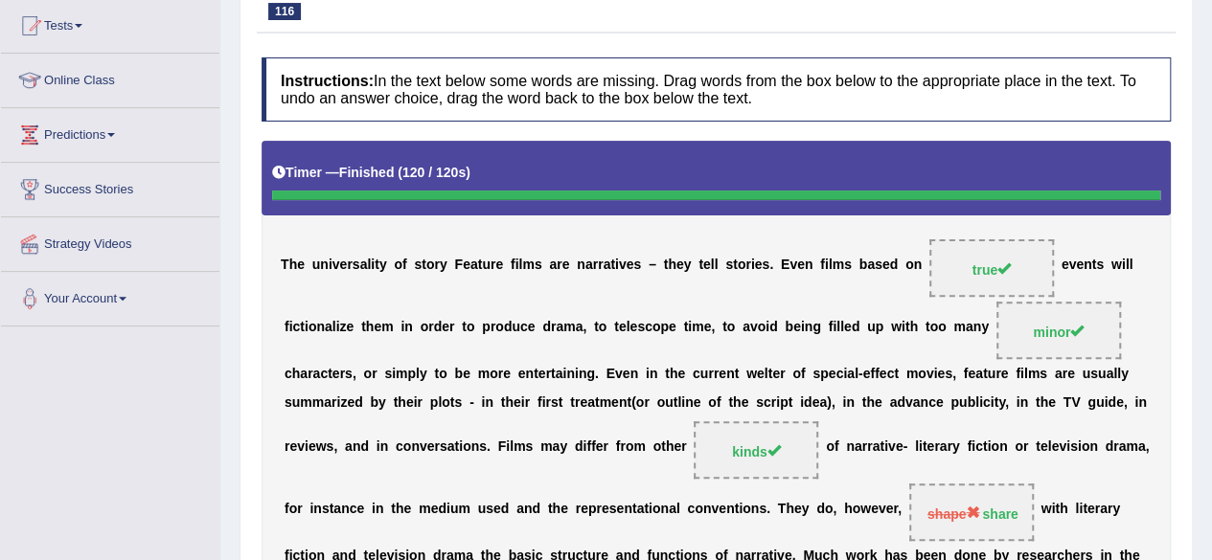
scroll to position [0, 0]
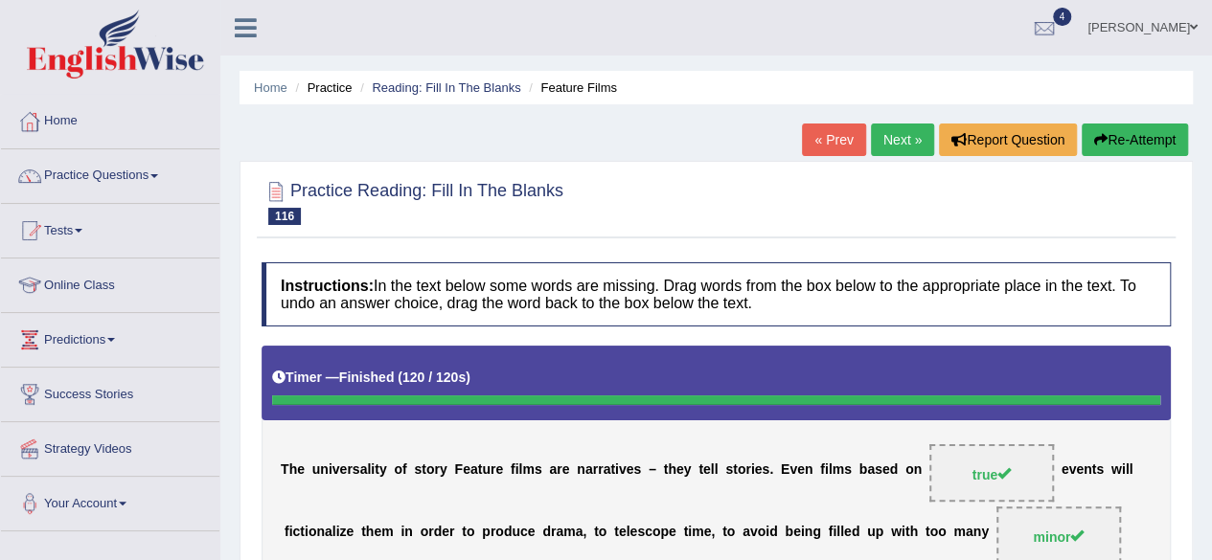
click at [684, 381] on div "Timer — Finished ( 120 / 120s ) Skip" at bounding box center [716, 378] width 888 height 34
click at [881, 144] on link "Next »" at bounding box center [902, 140] width 63 height 33
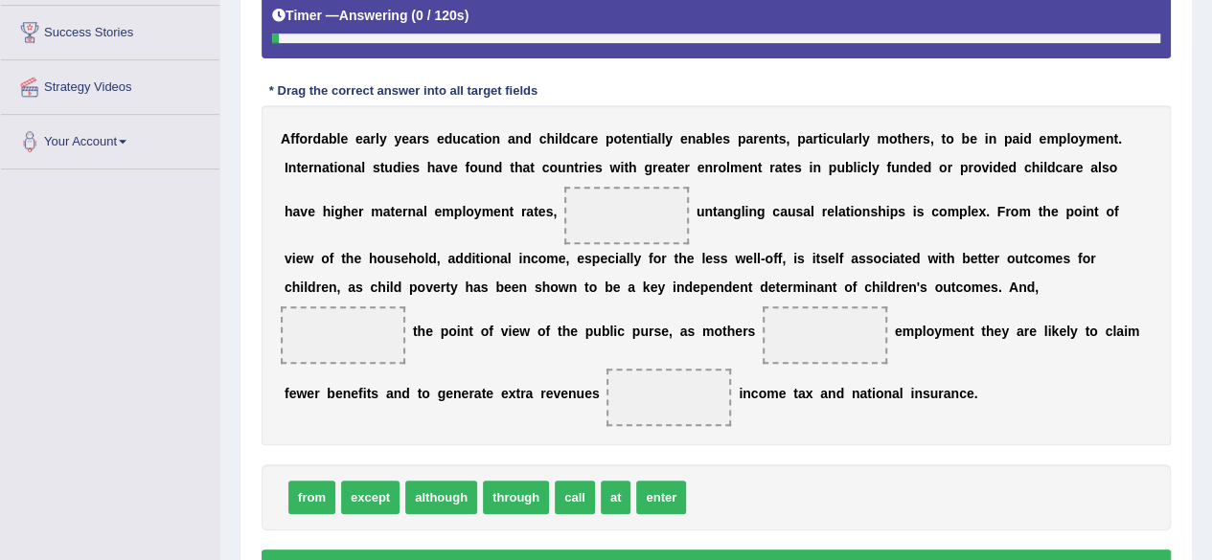
scroll to position [363, 0]
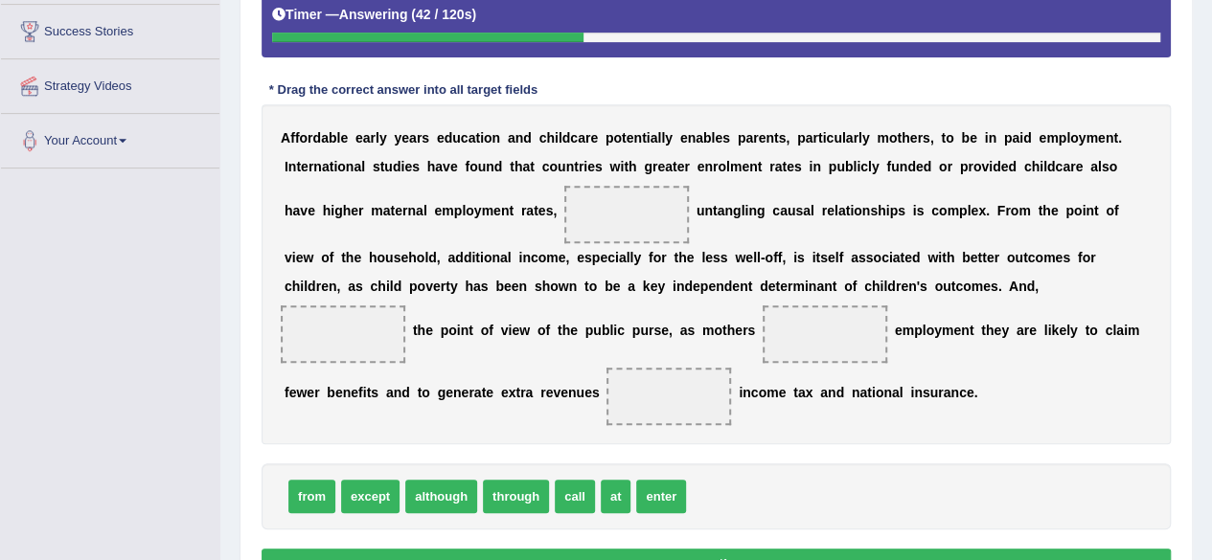
click at [414, 467] on div "from except although through call at enter" at bounding box center [716, 497] width 909 height 66
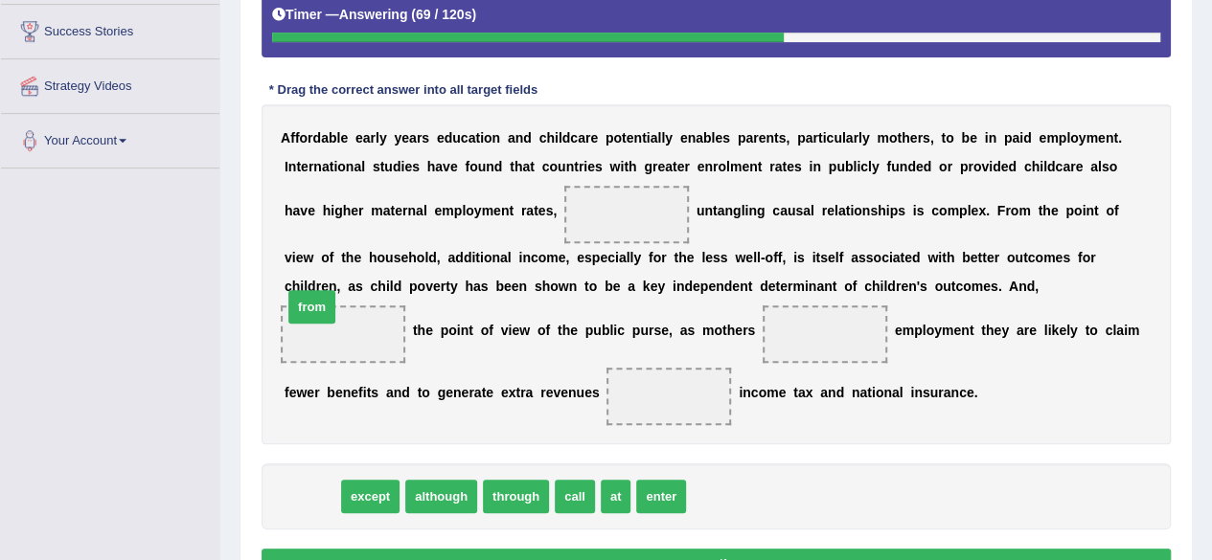
drag, startPoint x: 305, startPoint y: 494, endPoint x: 311, endPoint y: 304, distance: 190.8
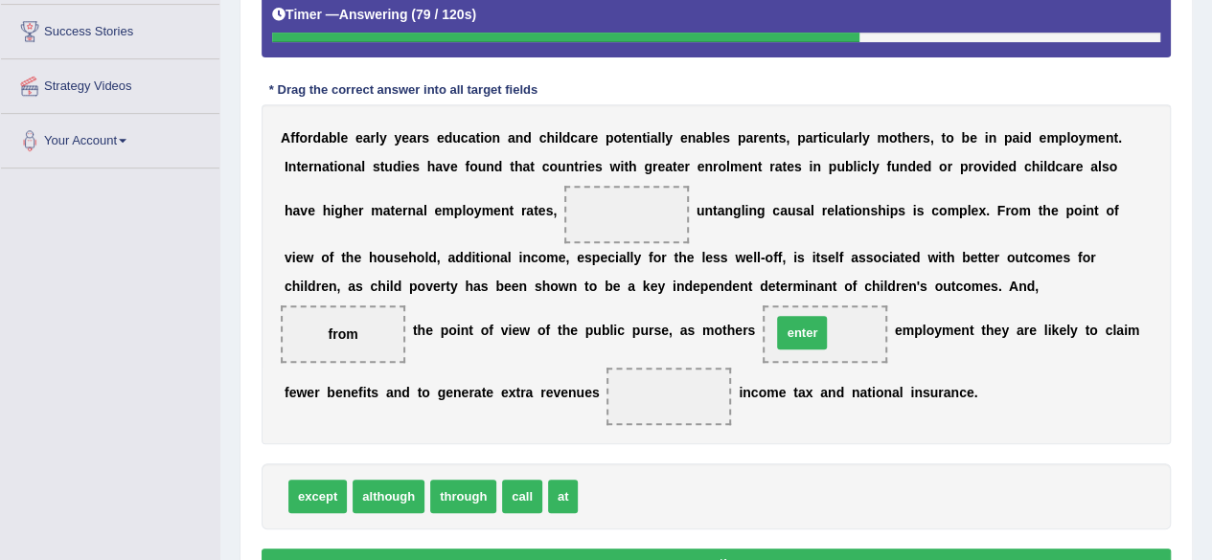
drag, startPoint x: 597, startPoint y: 499, endPoint x: 797, endPoint y: 349, distance: 250.4
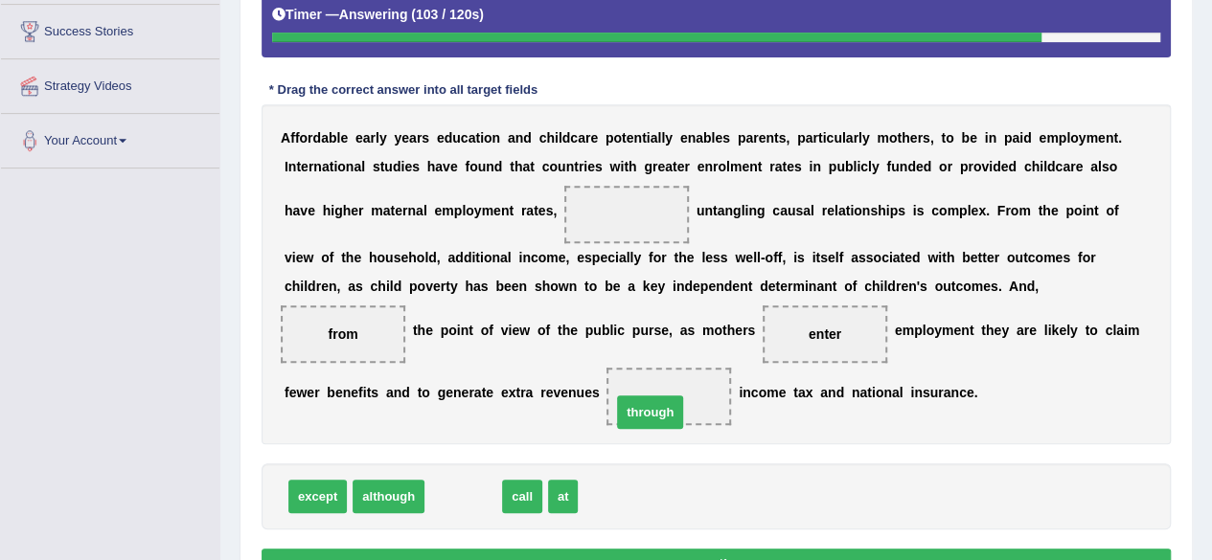
drag, startPoint x: 460, startPoint y: 498, endPoint x: 647, endPoint y: 413, distance: 205.3
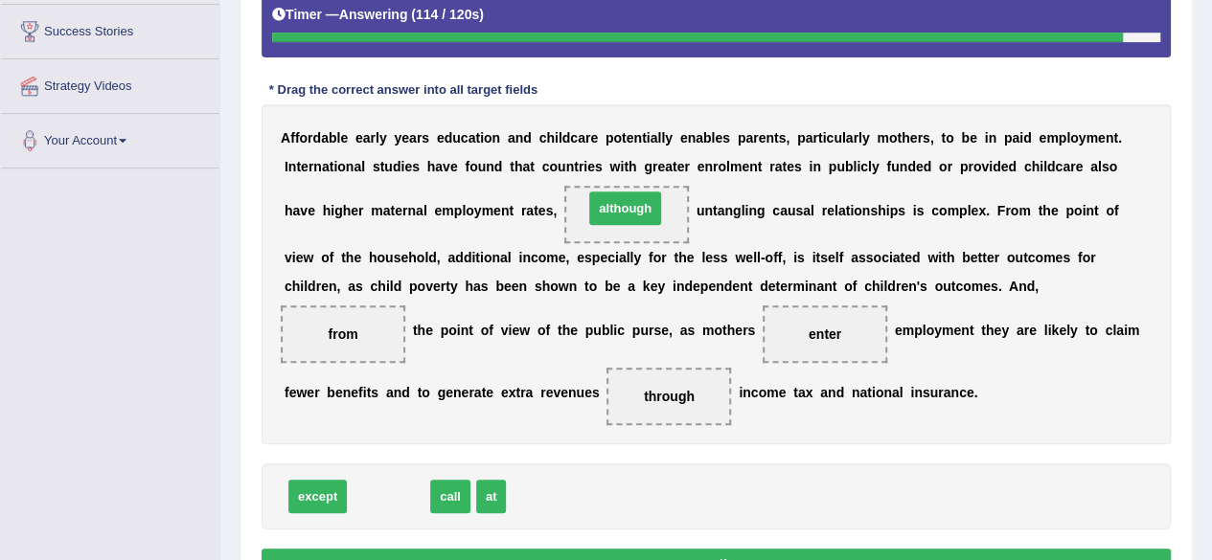
drag, startPoint x: 380, startPoint y: 497, endPoint x: 617, endPoint y: 210, distance: 372.3
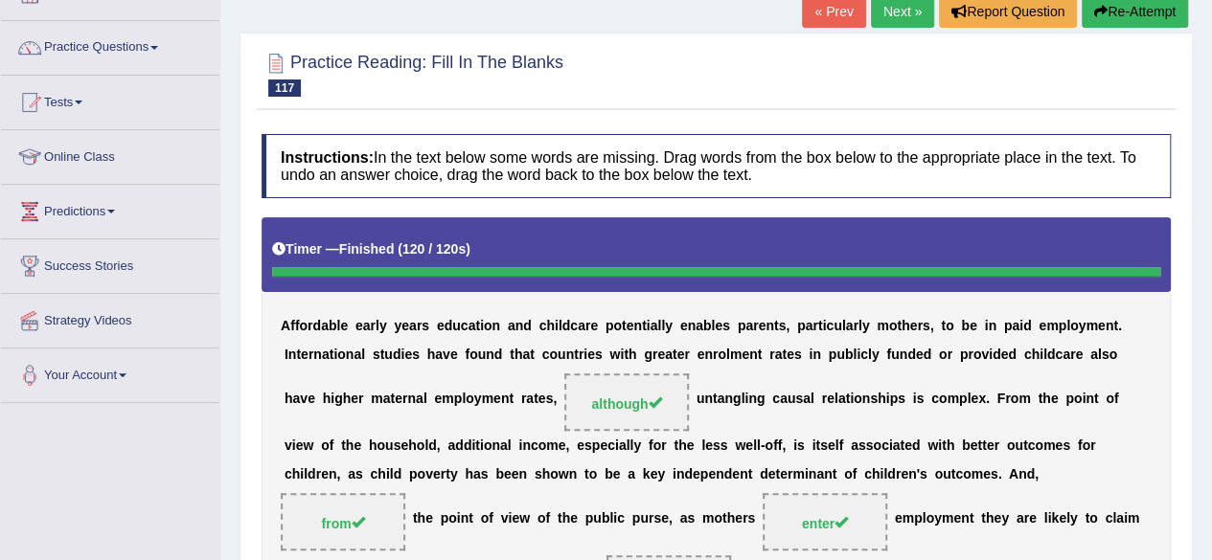
scroll to position [121, 0]
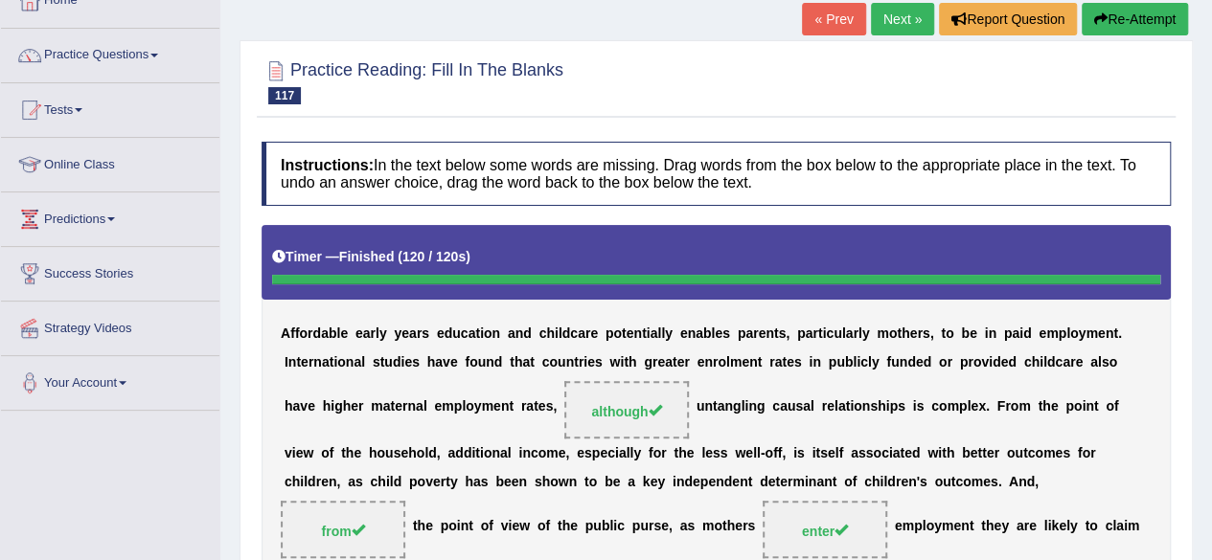
click at [893, 20] on link "Next »" at bounding box center [902, 19] width 63 height 33
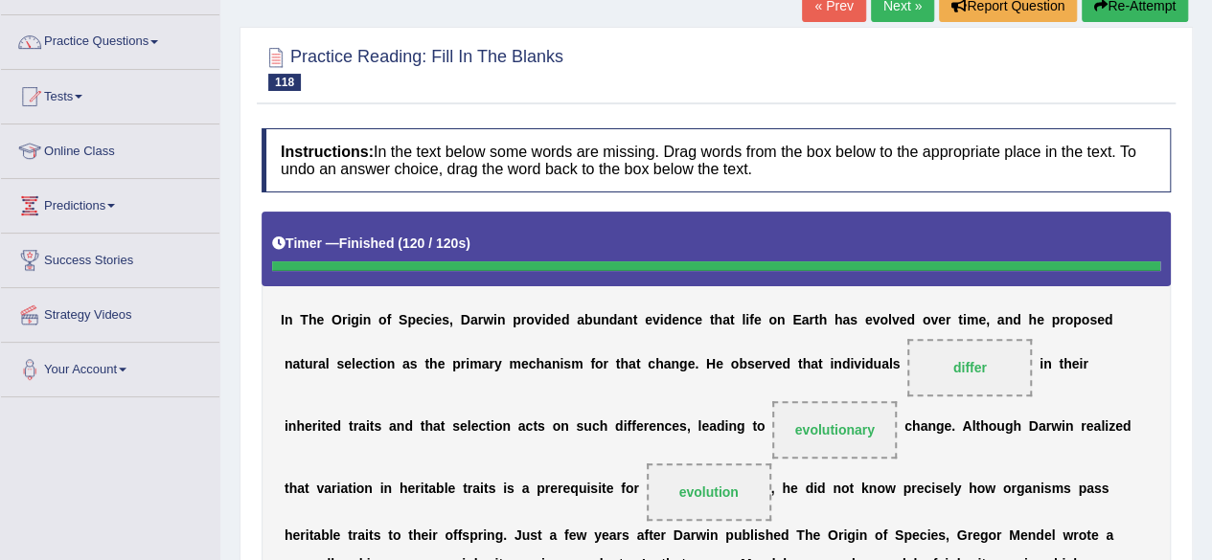
scroll to position [34, 0]
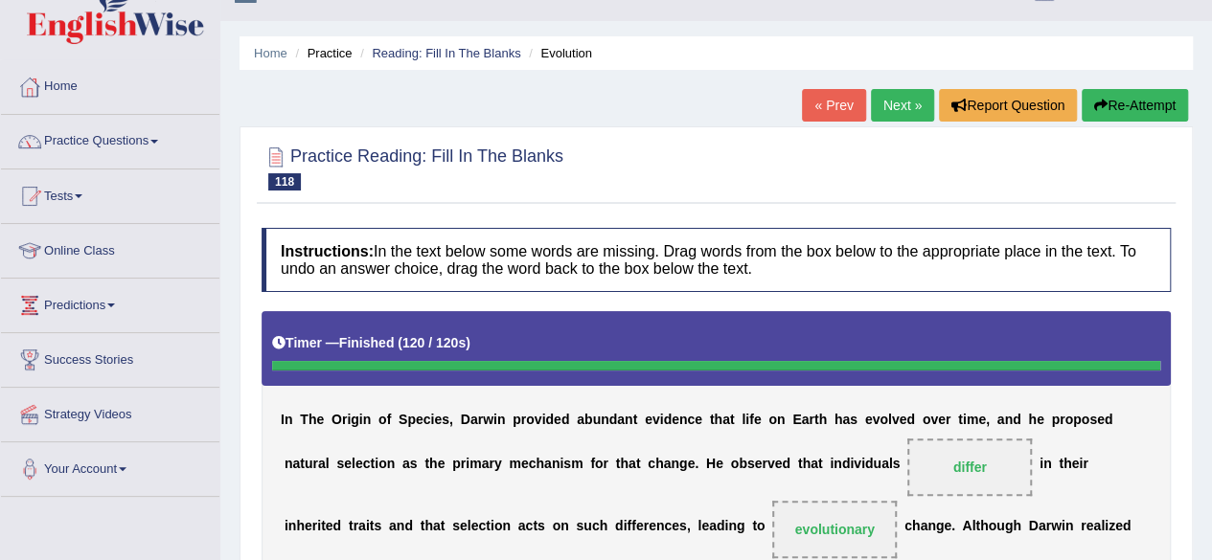
click at [913, 101] on link "Next »" at bounding box center [902, 105] width 63 height 33
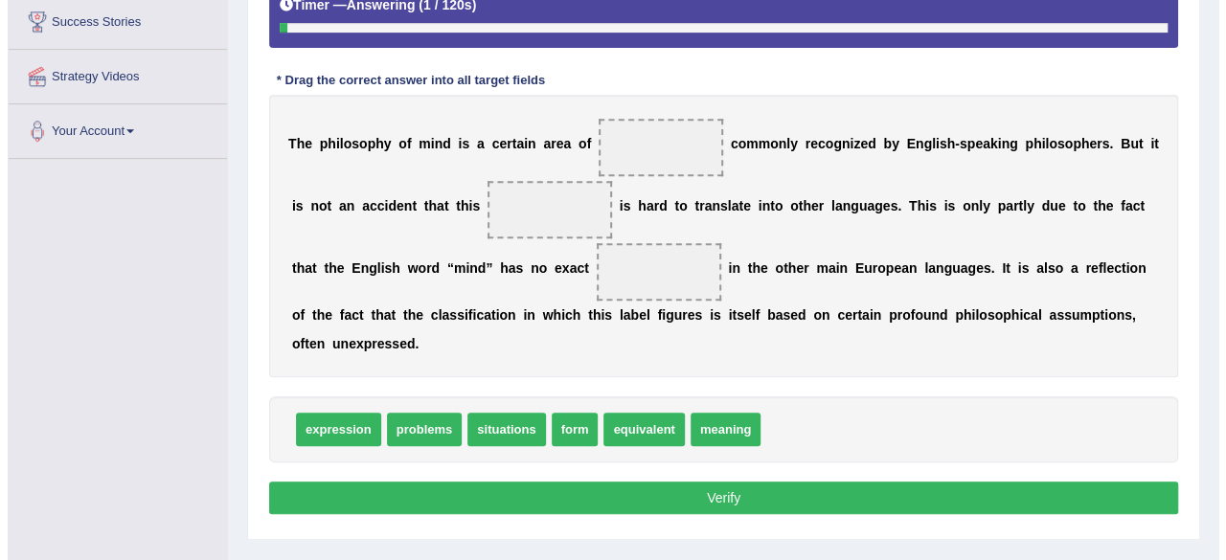
scroll to position [393, 0]
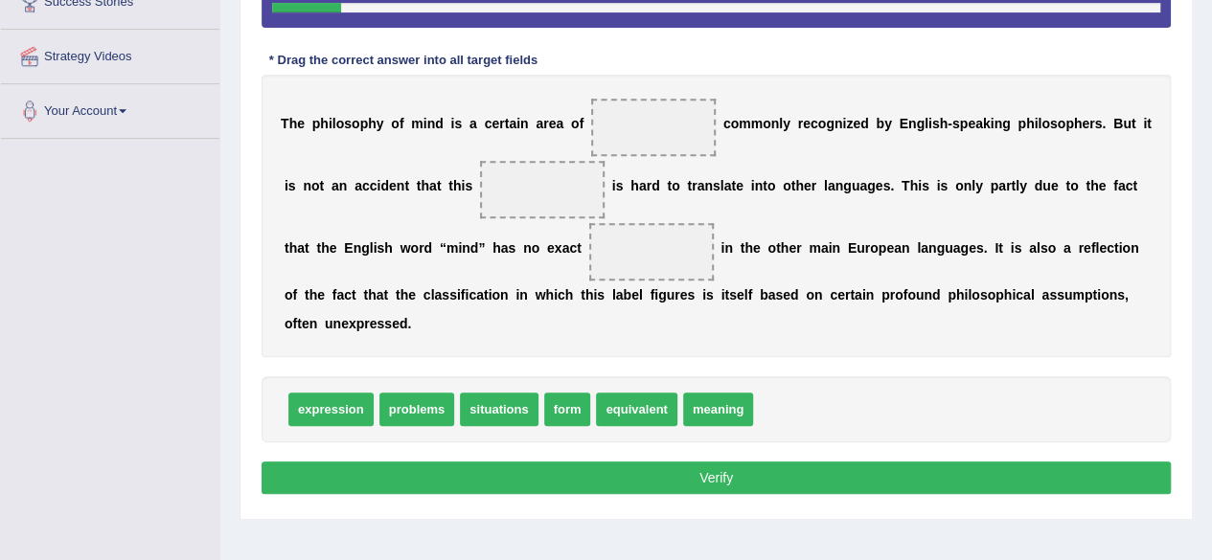
click at [352, 420] on span "expression" at bounding box center [330, 410] width 85 height 34
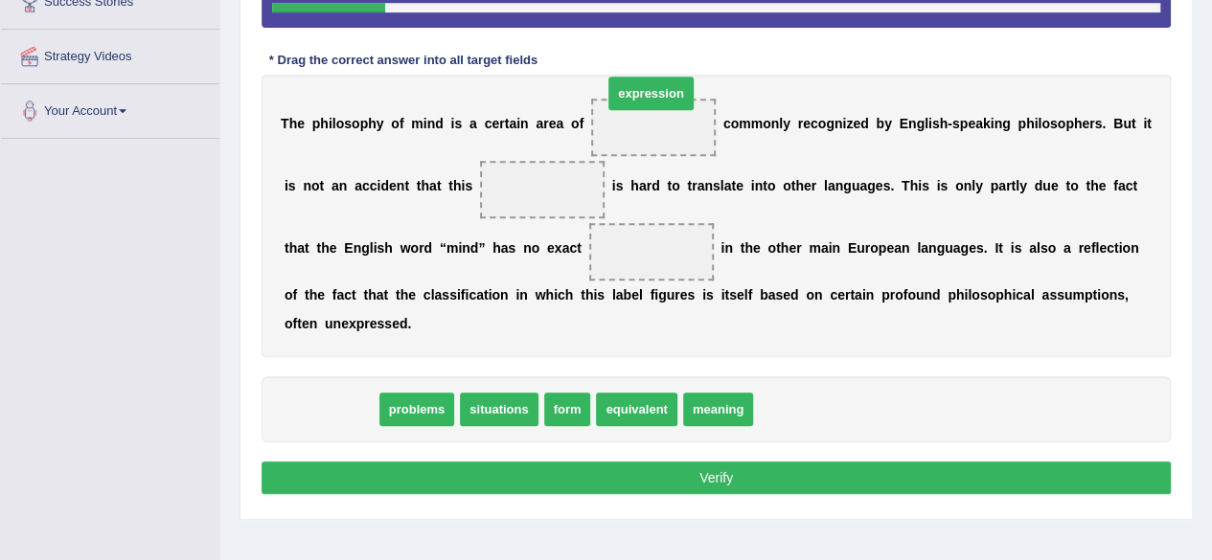
drag, startPoint x: 335, startPoint y: 413, endPoint x: 647, endPoint y: 123, distance: 425.7
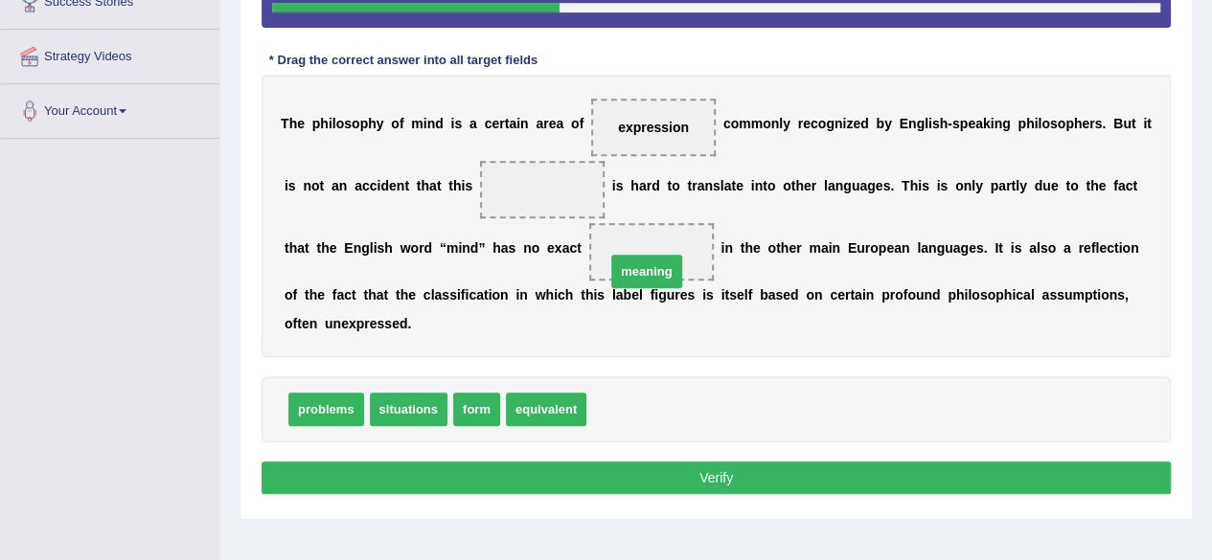
drag, startPoint x: 615, startPoint y: 411, endPoint x: 638, endPoint y: 252, distance: 160.7
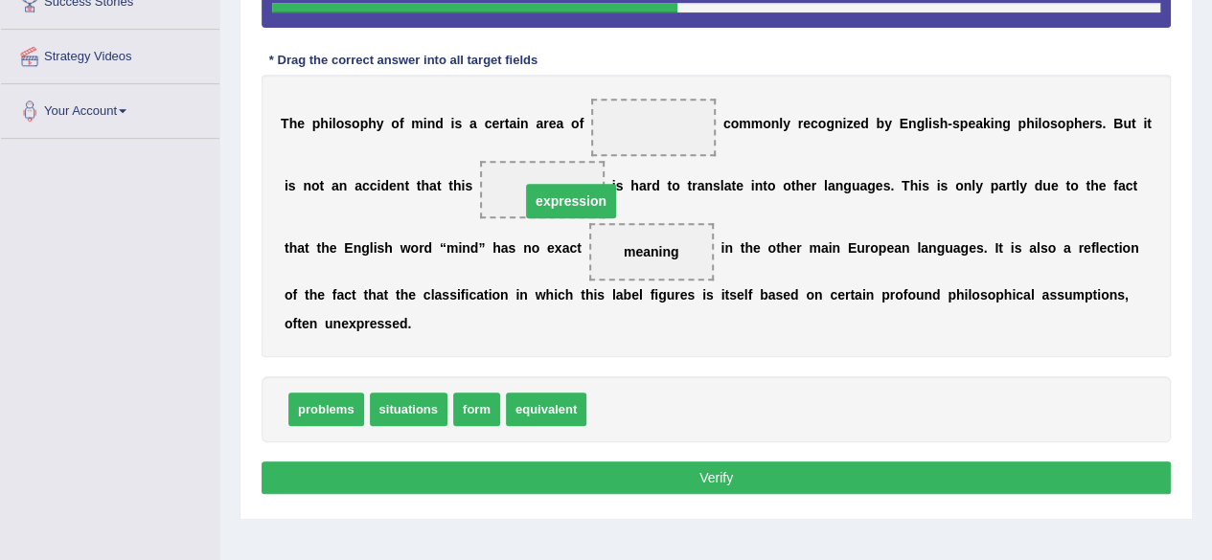
drag, startPoint x: 637, startPoint y: 130, endPoint x: 555, endPoint y: 204, distance: 110.6
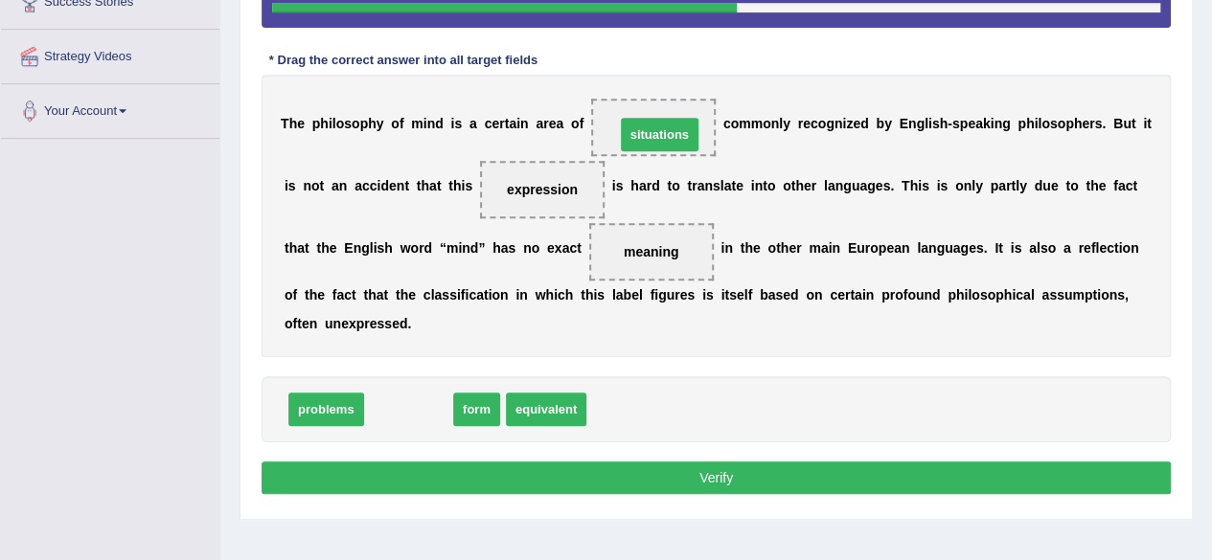
drag, startPoint x: 397, startPoint y: 406, endPoint x: 648, endPoint y: 131, distance: 372.3
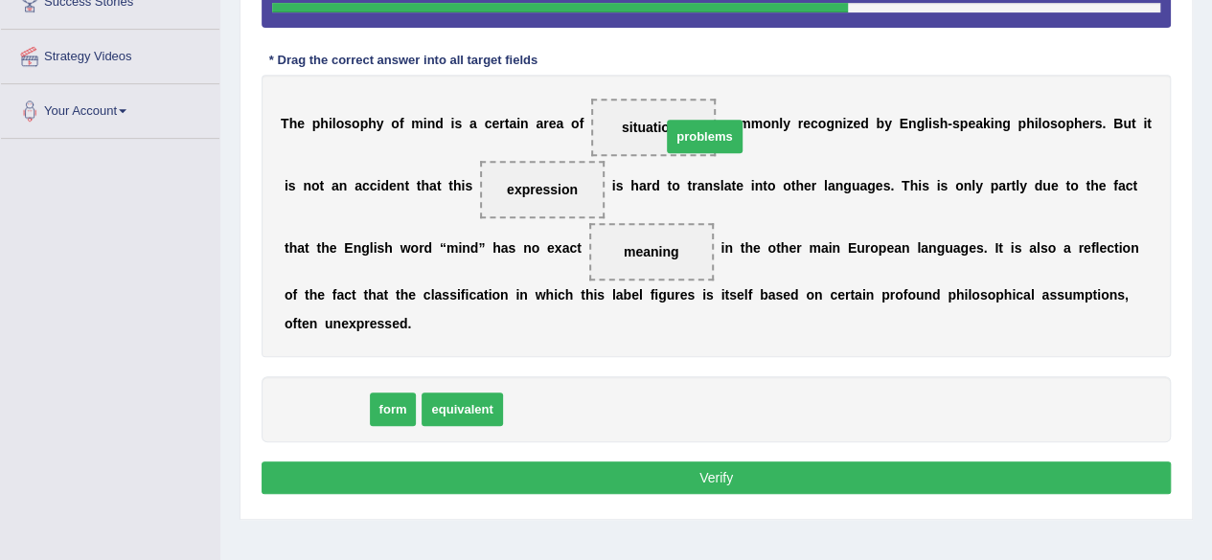
drag, startPoint x: 305, startPoint y: 398, endPoint x: 650, endPoint y: 114, distance: 446.5
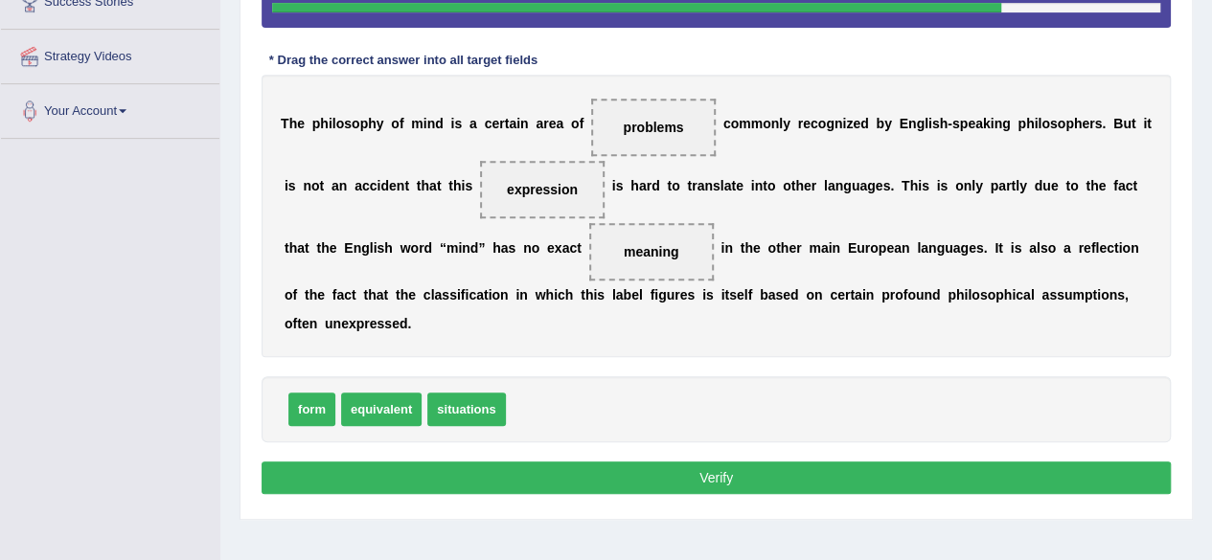
click at [793, 479] on button "Verify" at bounding box center [716, 478] width 909 height 33
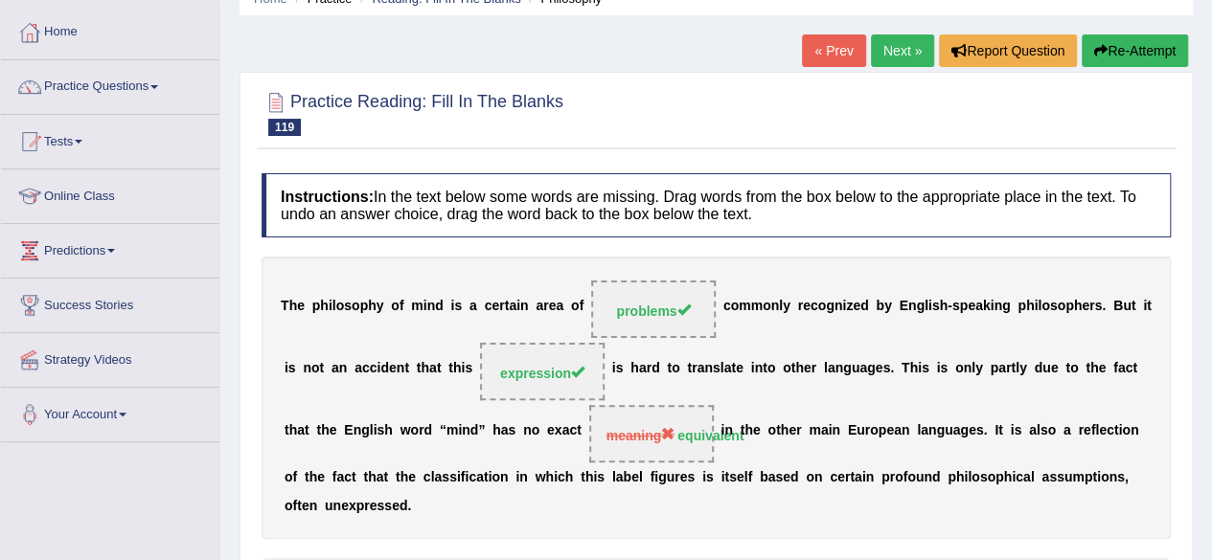
scroll to position [14, 0]
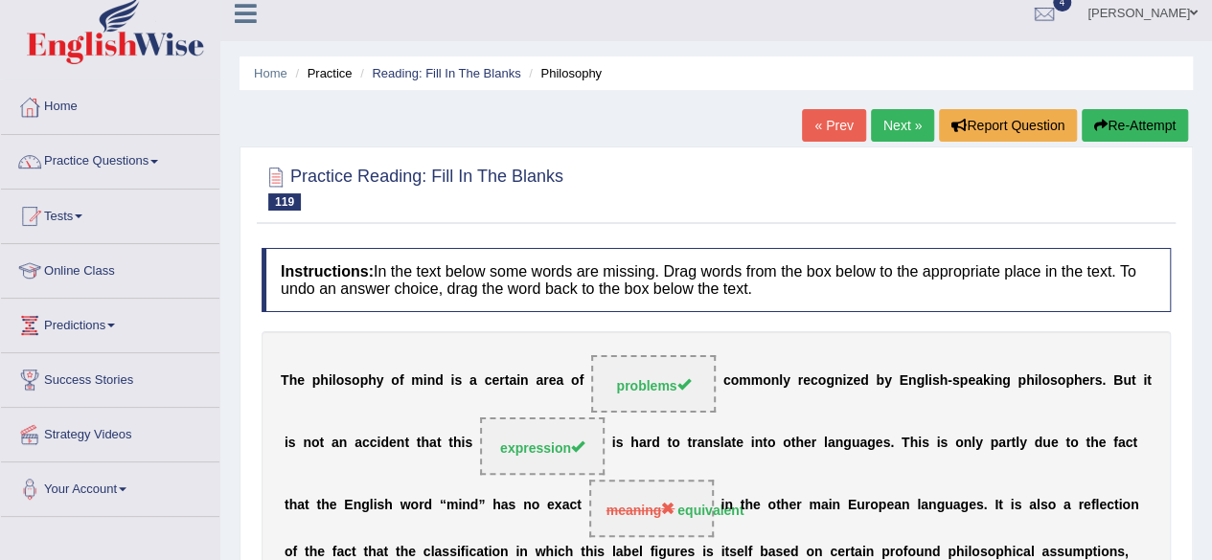
click at [899, 111] on link "Next »" at bounding box center [902, 125] width 63 height 33
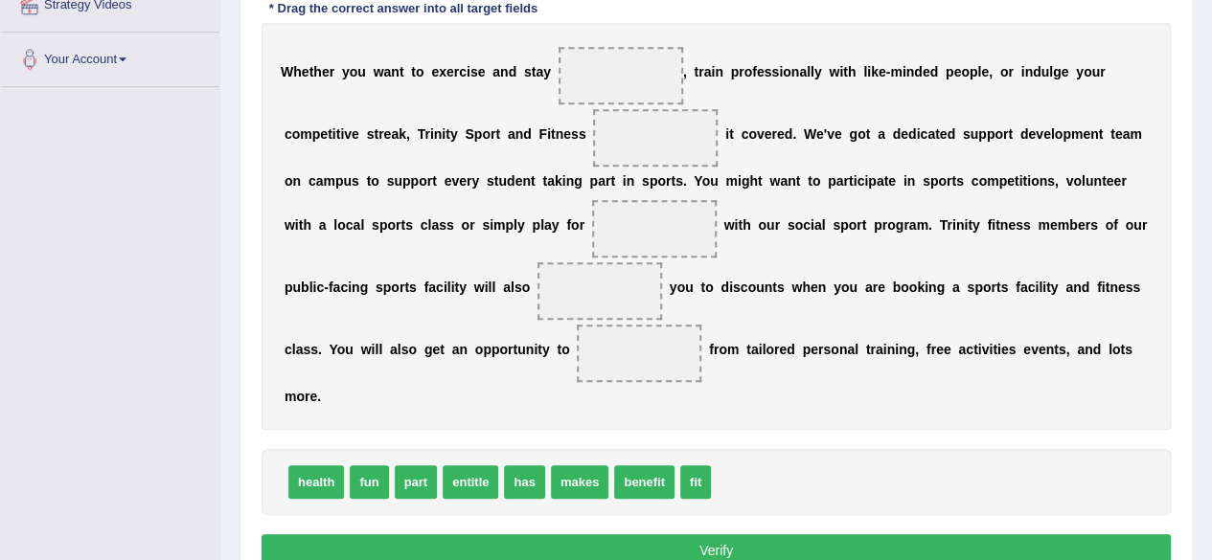
scroll to position [444, 0]
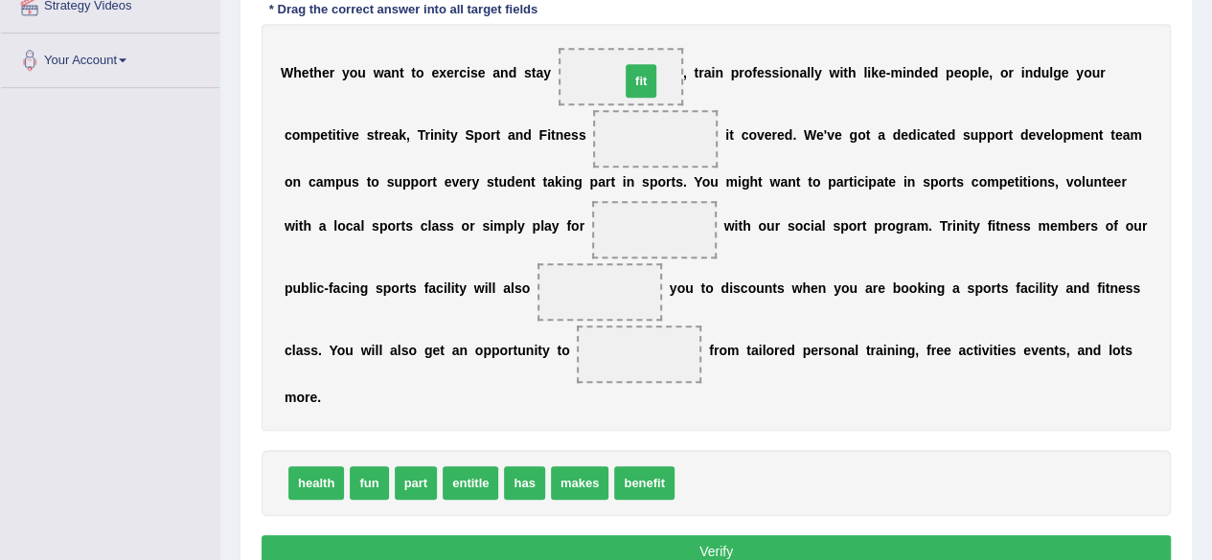
drag, startPoint x: 690, startPoint y: 484, endPoint x: 617, endPoint y: 67, distance: 423.0
click at [617, 69] on span "fit" at bounding box center [620, 76] width 12 height 15
drag, startPoint x: 530, startPoint y: 484, endPoint x: 642, endPoint y: 135, distance: 366.3
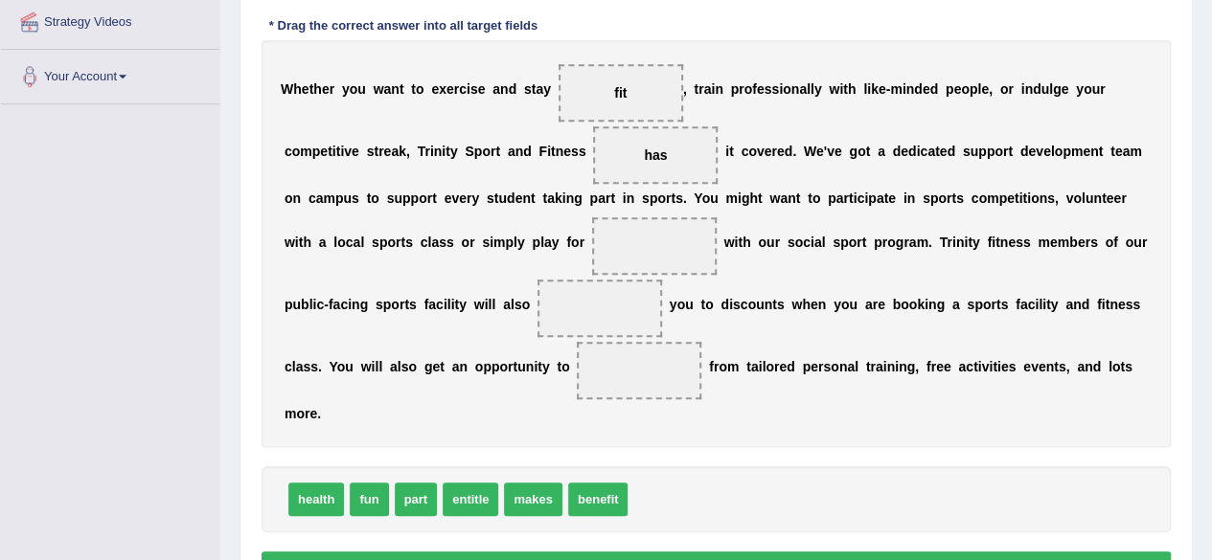
scroll to position [429, 0]
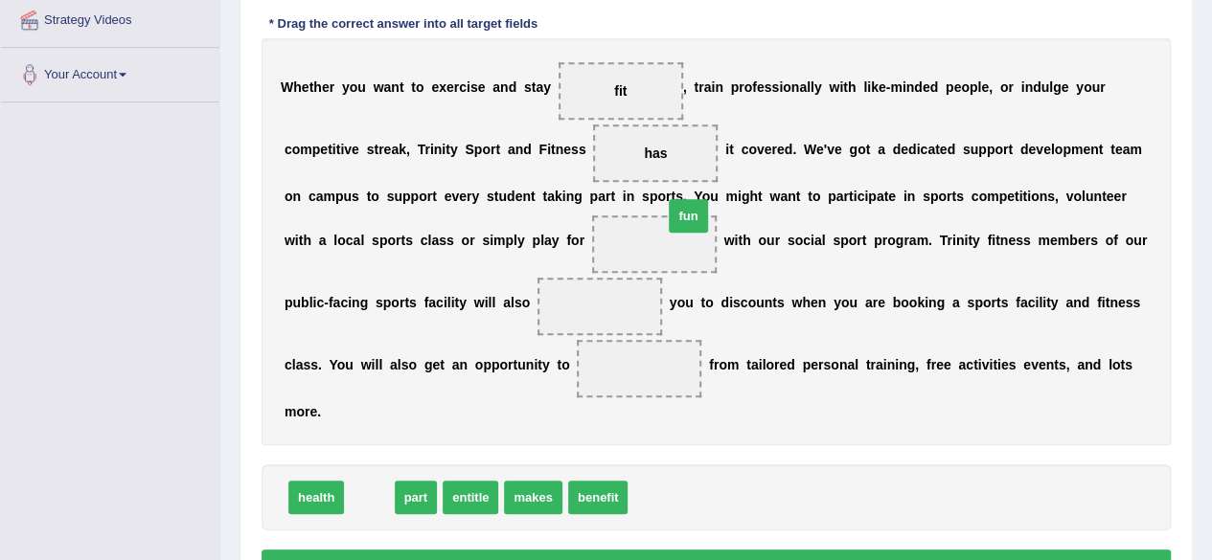
drag, startPoint x: 370, startPoint y: 491, endPoint x: 690, endPoint y: 210, distance: 426.3
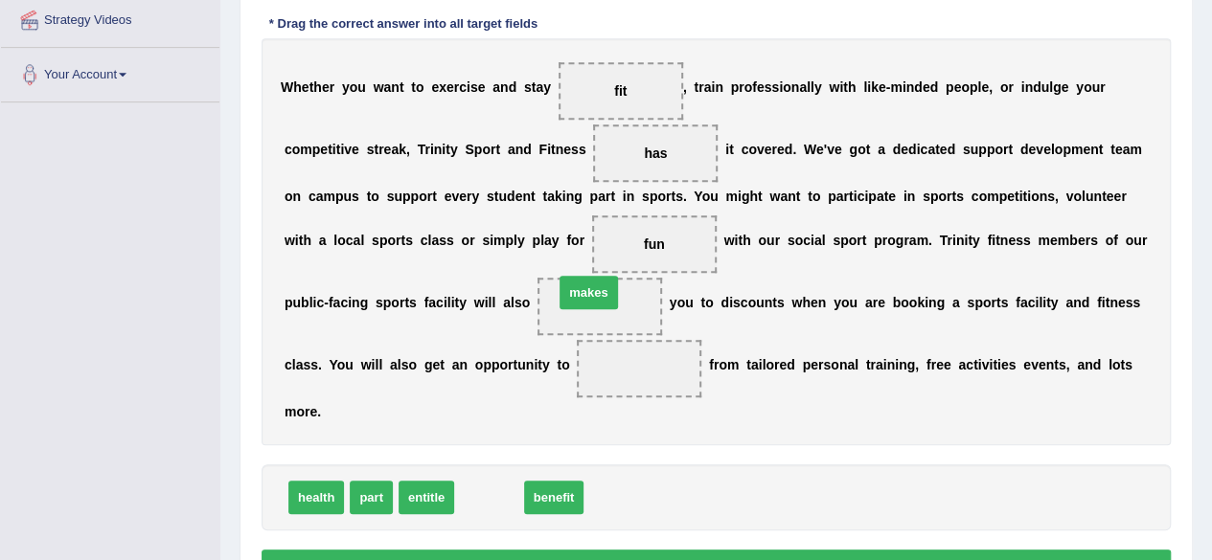
drag, startPoint x: 498, startPoint y: 495, endPoint x: 602, endPoint y: 301, distance: 220.3
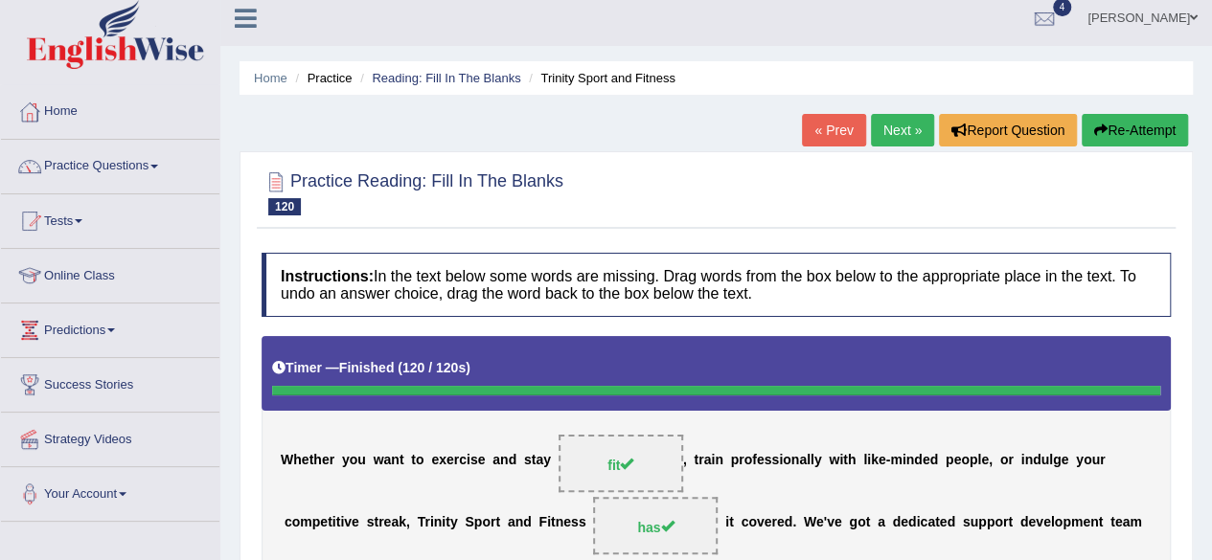
scroll to position [11, 0]
